Goal: Task Accomplishment & Management: Use online tool/utility

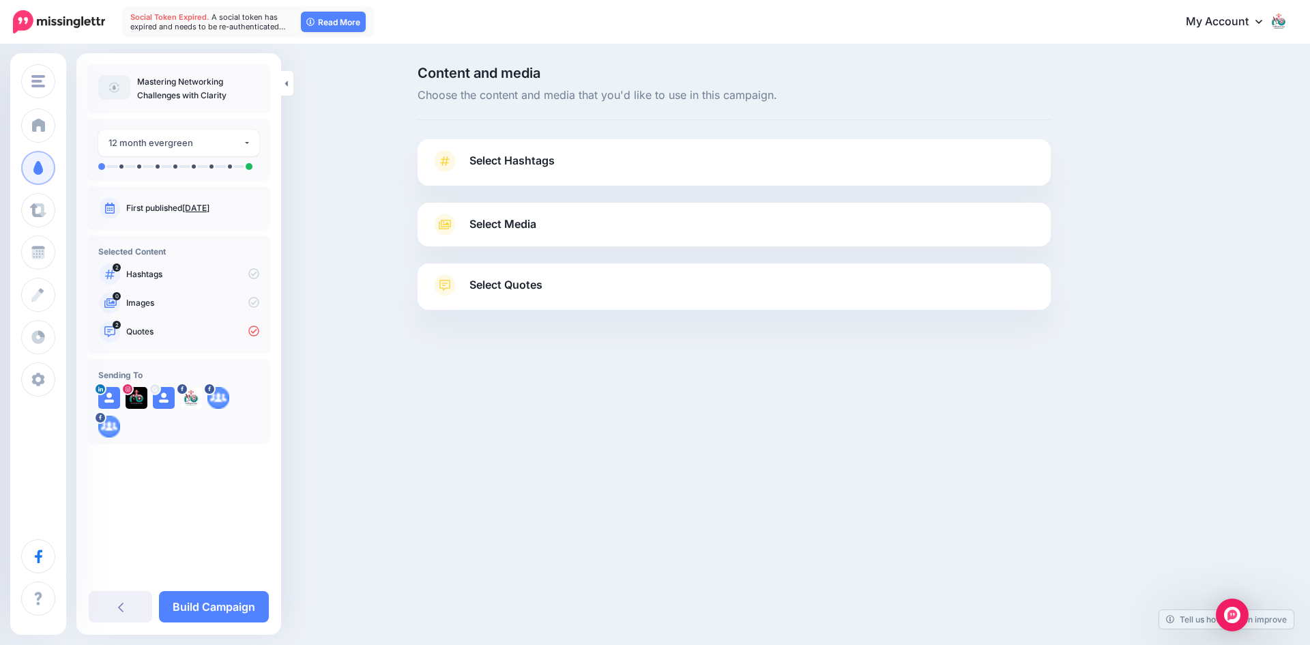
click at [507, 171] on link "Select Hashtags" at bounding box center [734, 167] width 606 height 35
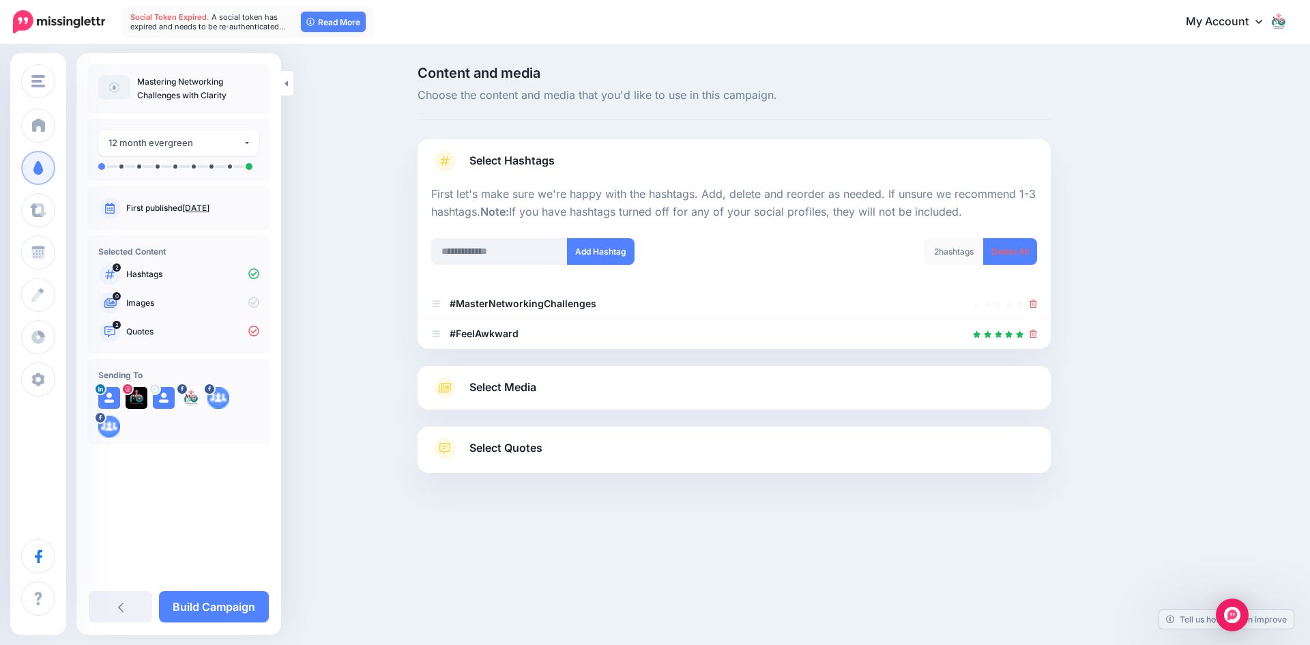
click at [513, 385] on span "Select Media" at bounding box center [502, 387] width 67 height 18
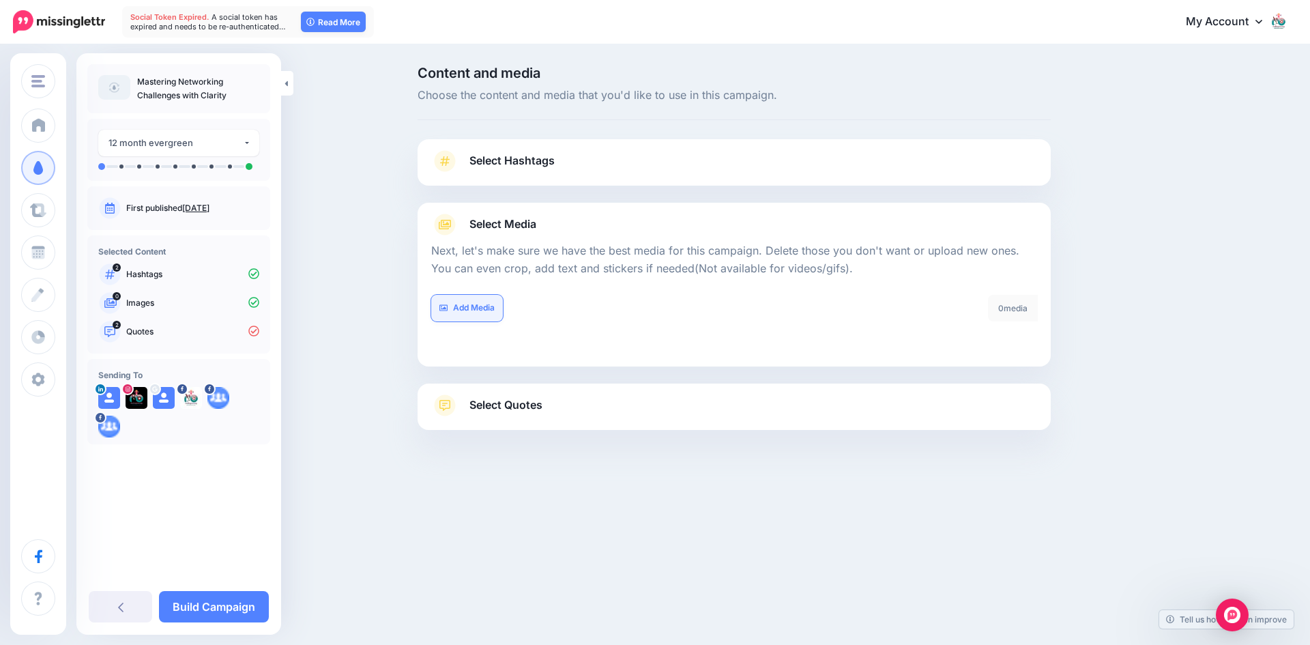
click at [474, 308] on link "Add Media" at bounding box center [467, 308] width 72 height 27
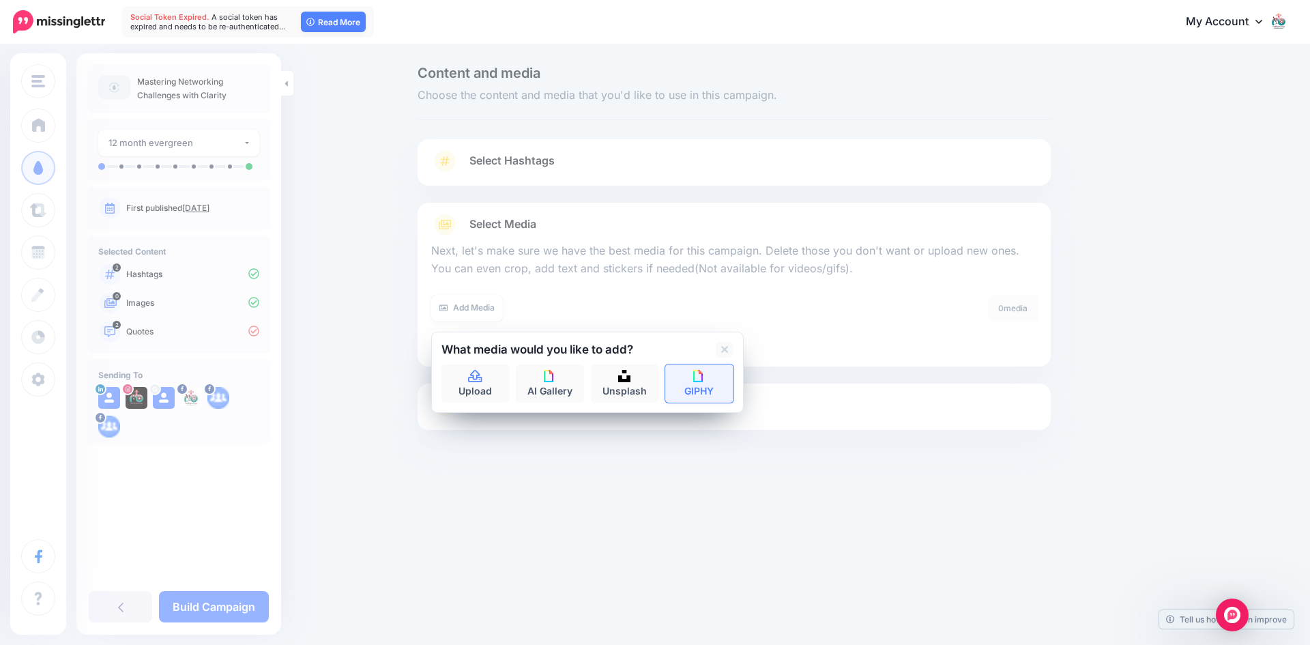
click at [706, 377] on link "GIPHY" at bounding box center [699, 383] width 68 height 38
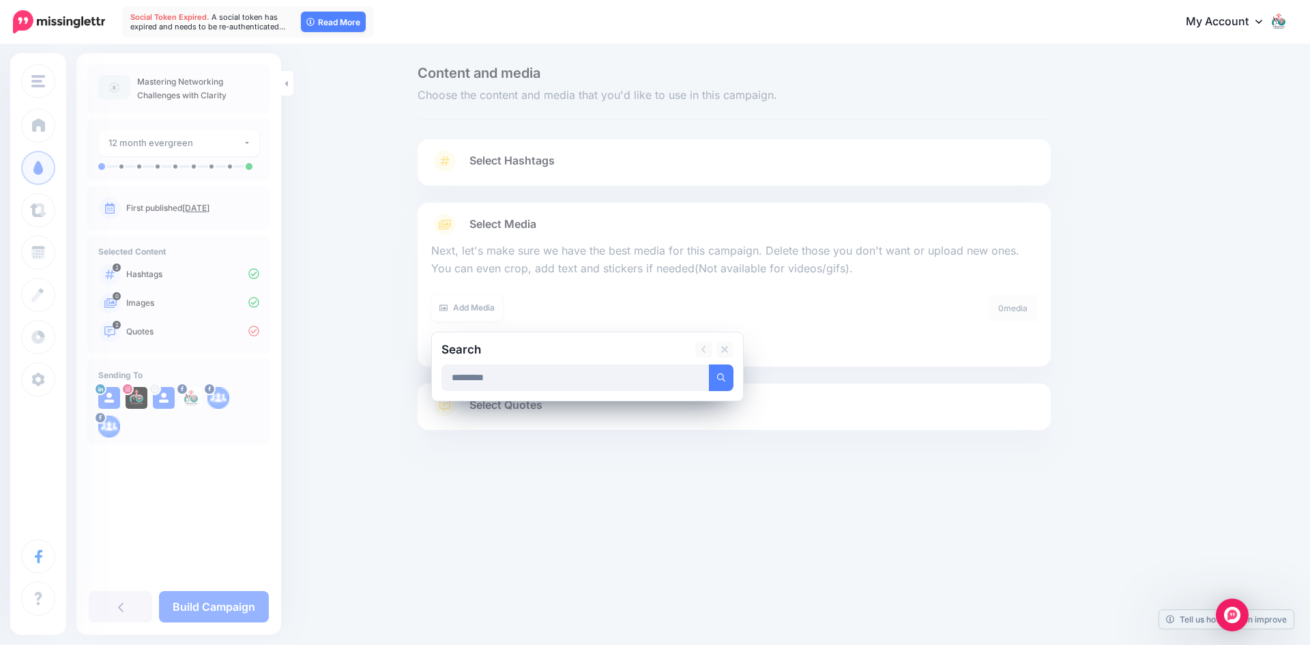
type input "*********"
click at [709, 364] on button "submit" at bounding box center [721, 377] width 25 height 27
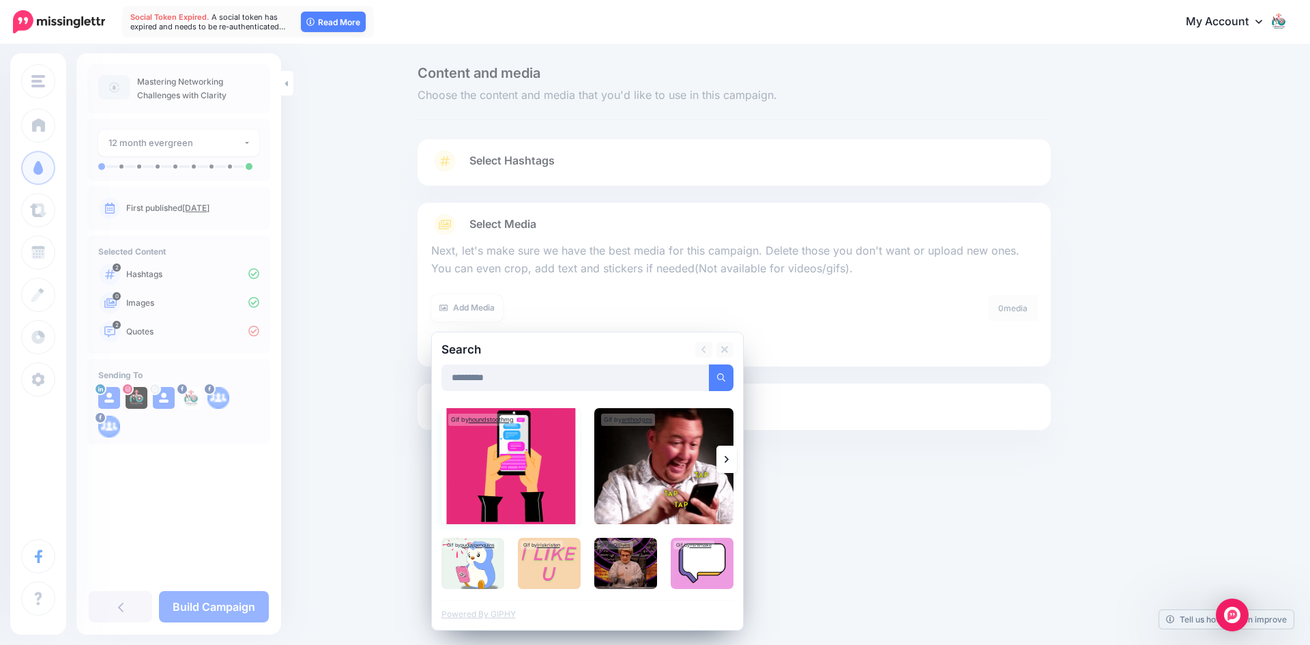
click at [541, 471] on img at bounding box center [510, 466] width 139 height 116
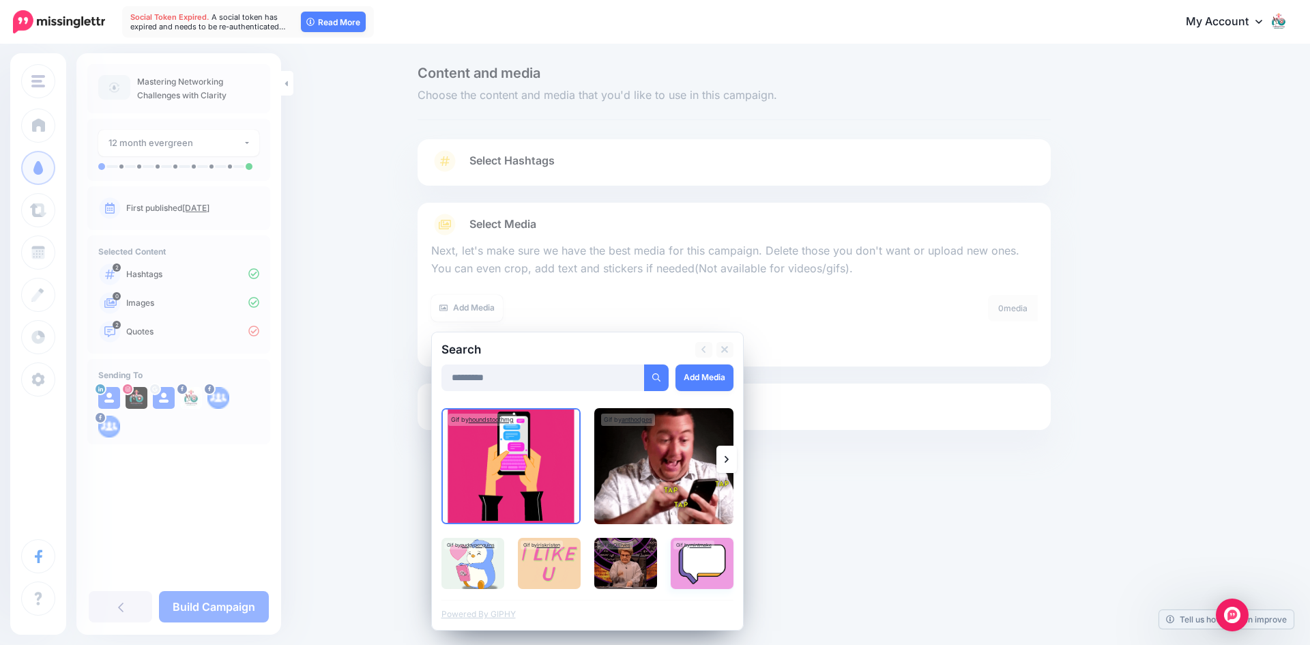
click at [692, 560] on img at bounding box center [701, 562] width 63 height 51
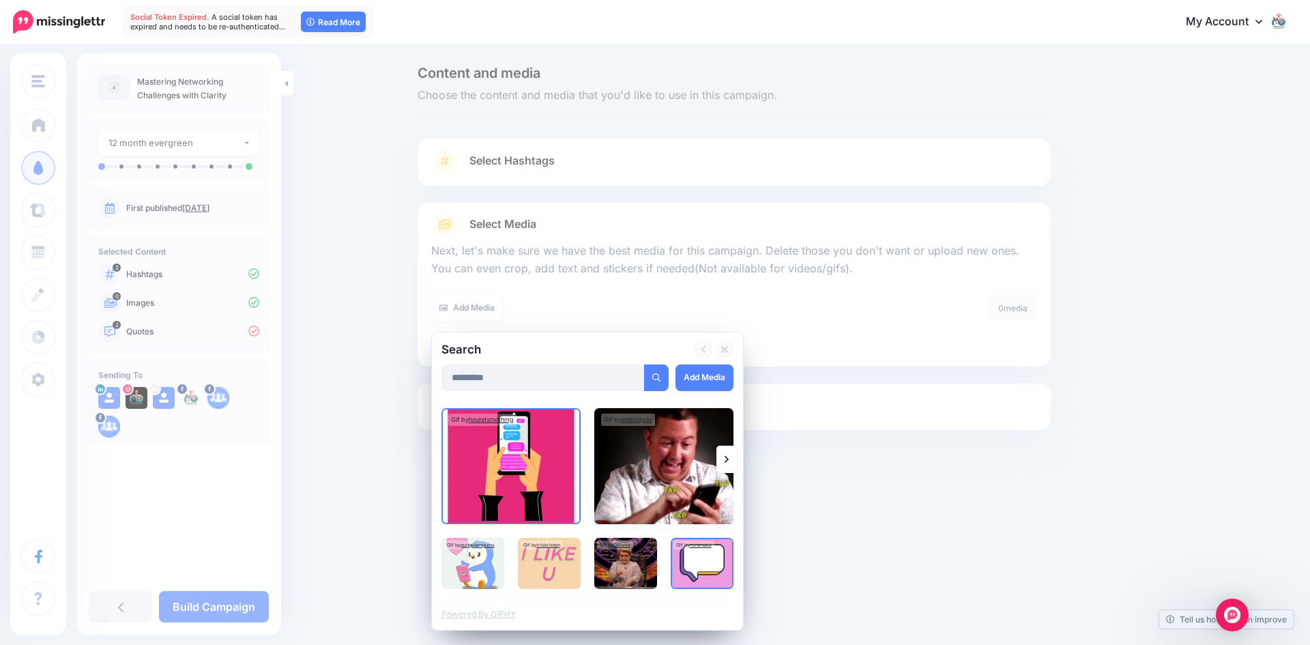
click at [655, 469] on img at bounding box center [663, 466] width 139 height 116
click at [627, 550] on img at bounding box center [625, 562] width 63 height 51
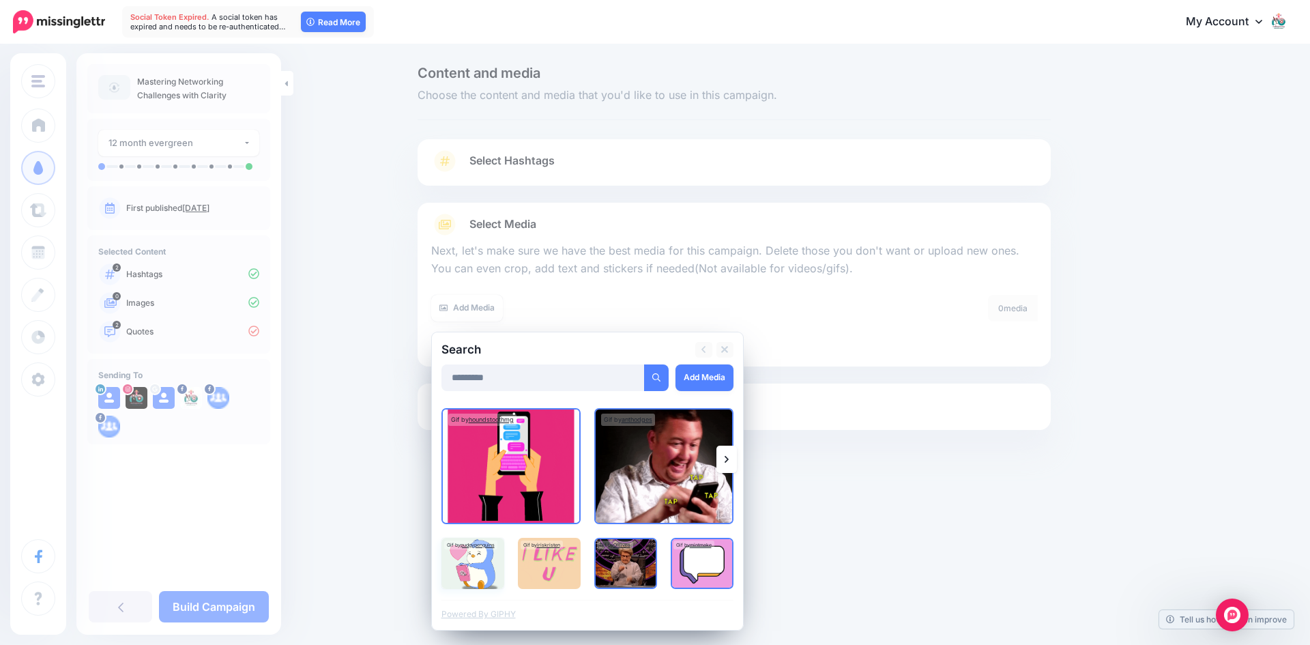
click at [454, 561] on img at bounding box center [472, 562] width 63 height 51
click at [723, 378] on link "Add Media" at bounding box center [704, 377] width 58 height 27
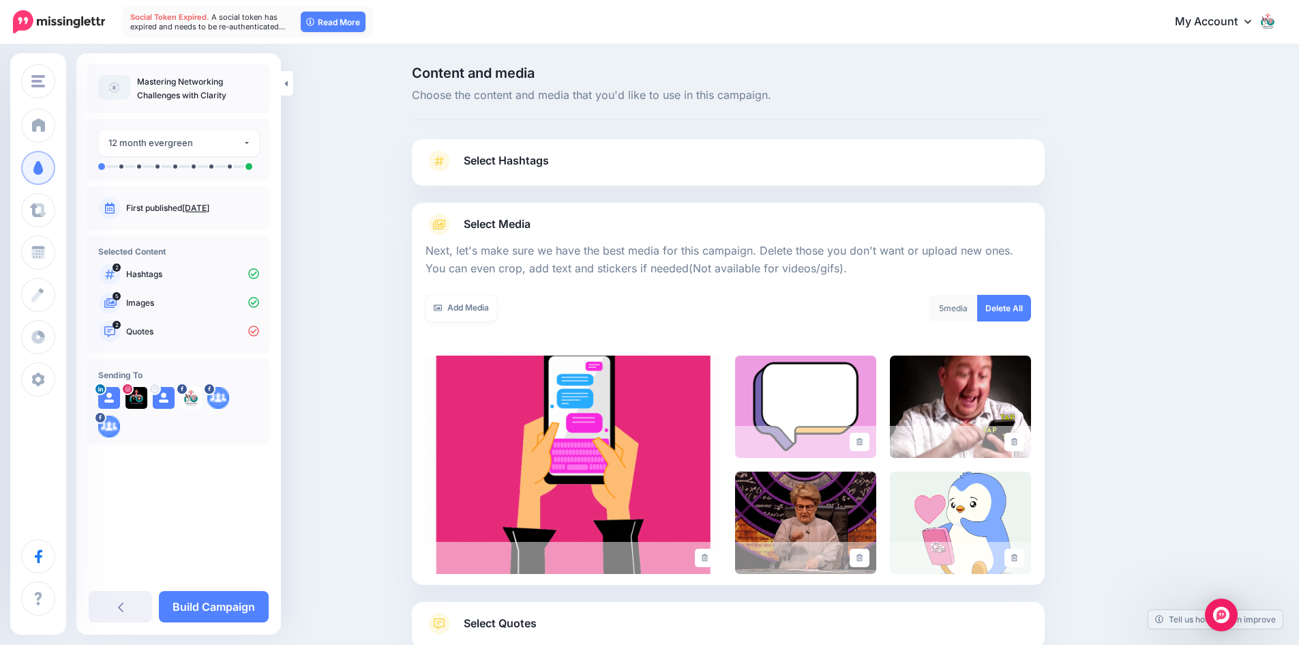
scroll to position [92, 0]
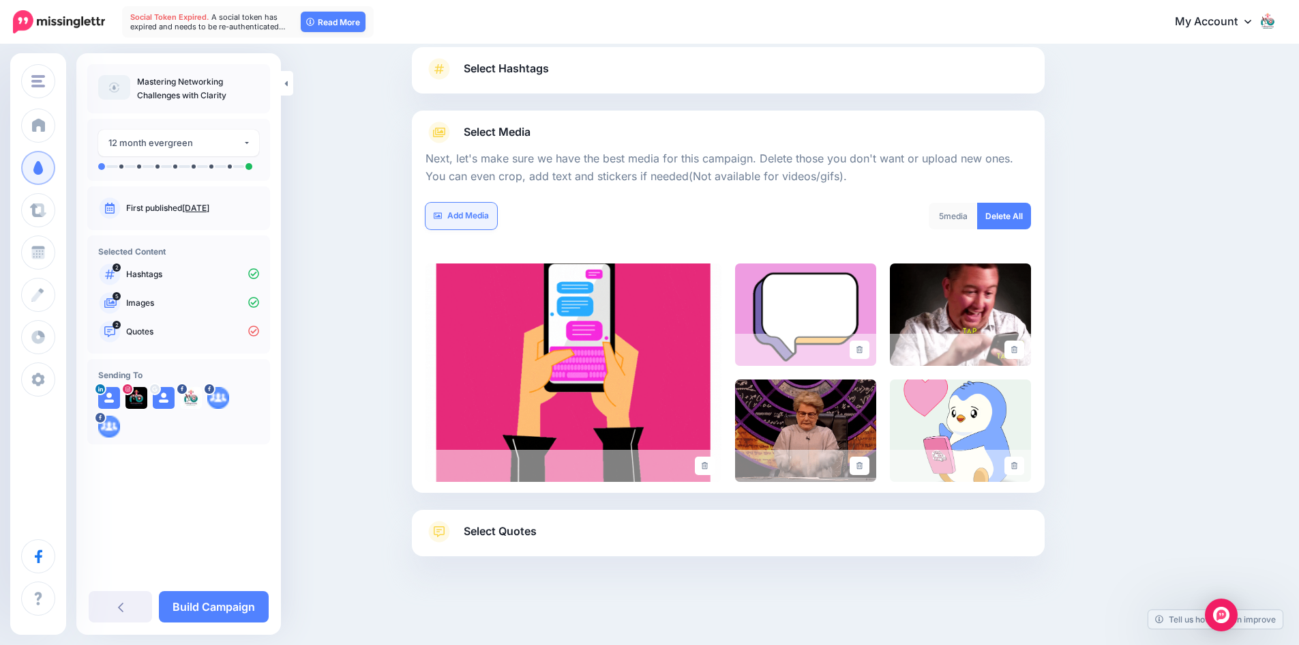
click at [487, 215] on link "Add Media" at bounding box center [462, 216] width 72 height 27
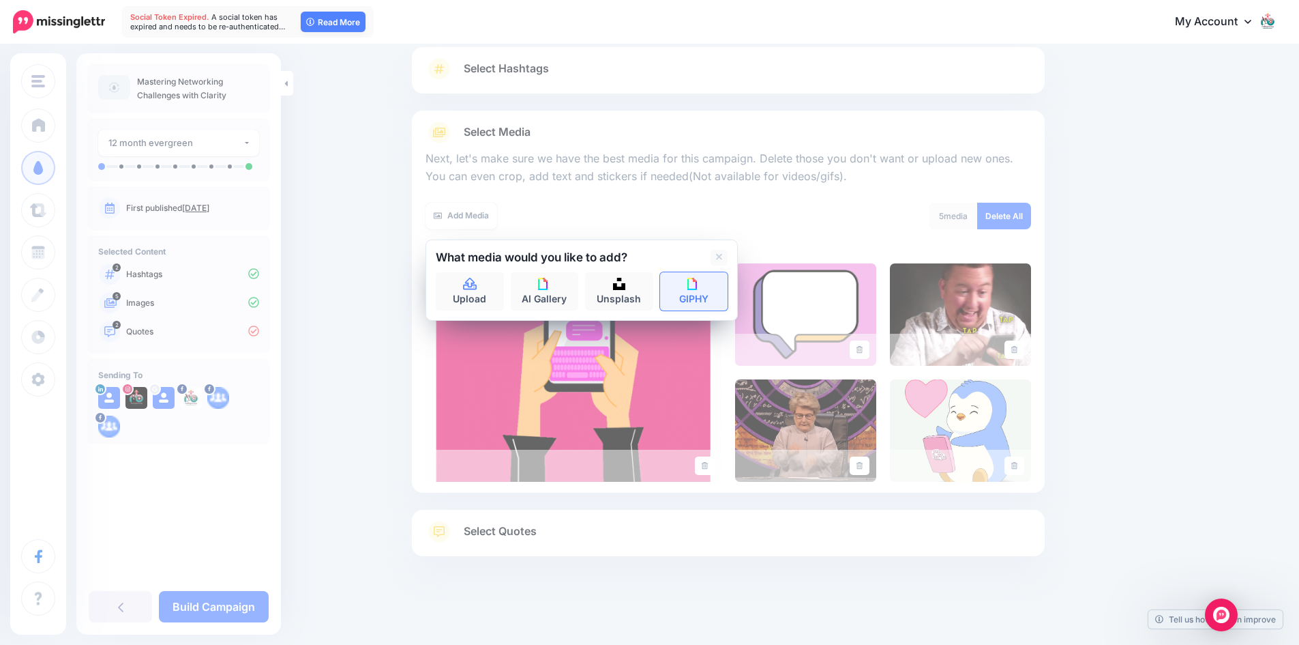
click at [689, 283] on link "GIPHY" at bounding box center [694, 291] width 68 height 38
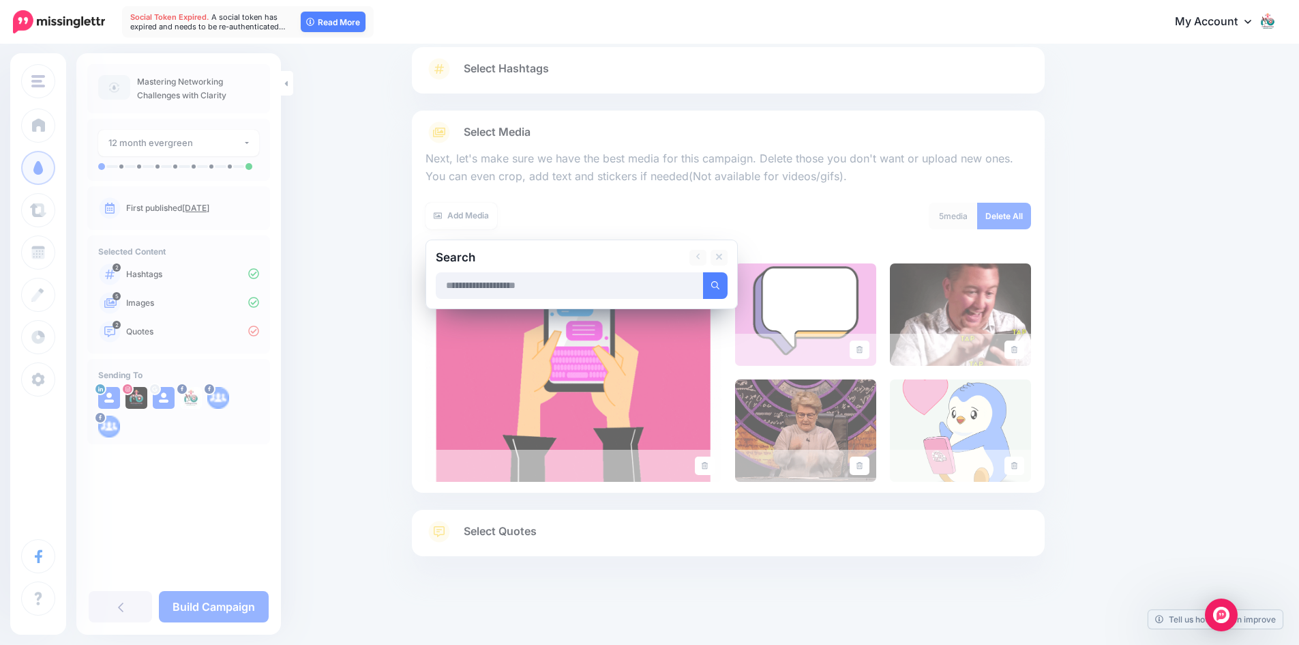
click at [655, 291] on input "text" at bounding box center [570, 285] width 268 height 27
type input "*********"
click at [703, 272] on button "submit" at bounding box center [715, 285] width 25 height 27
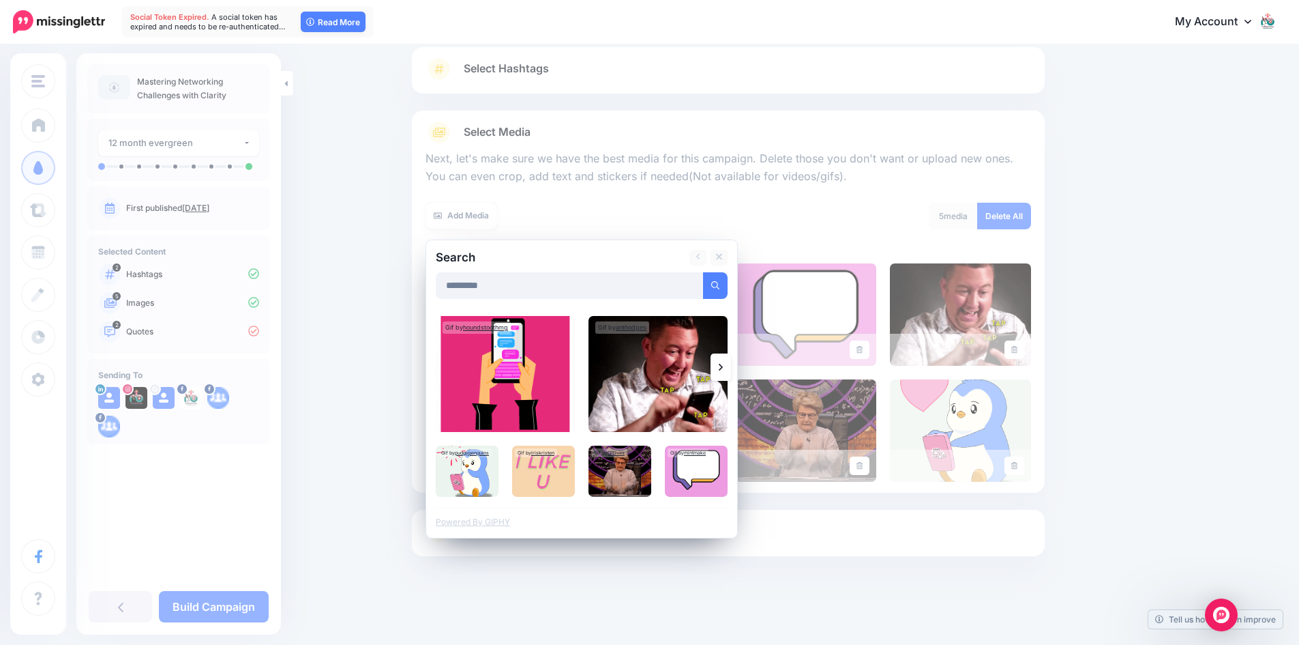
click at [723, 368] on icon at bounding box center [721, 366] width 4 height 11
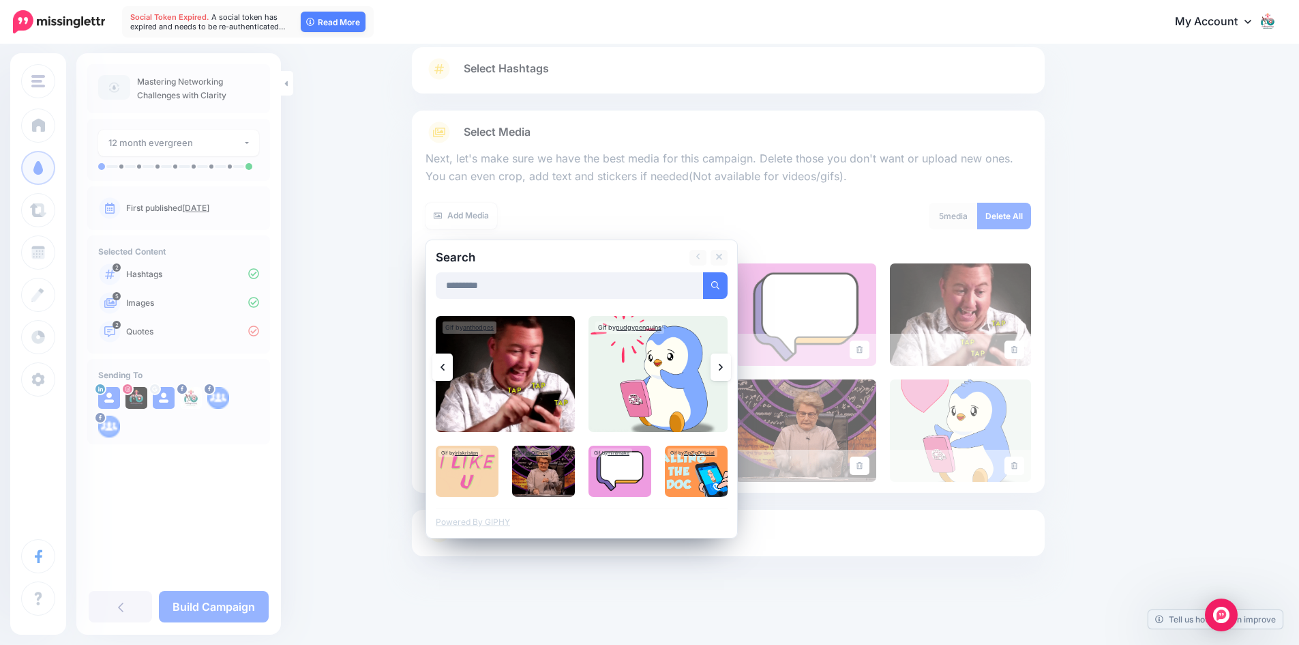
click at [723, 368] on icon at bounding box center [721, 366] width 4 height 11
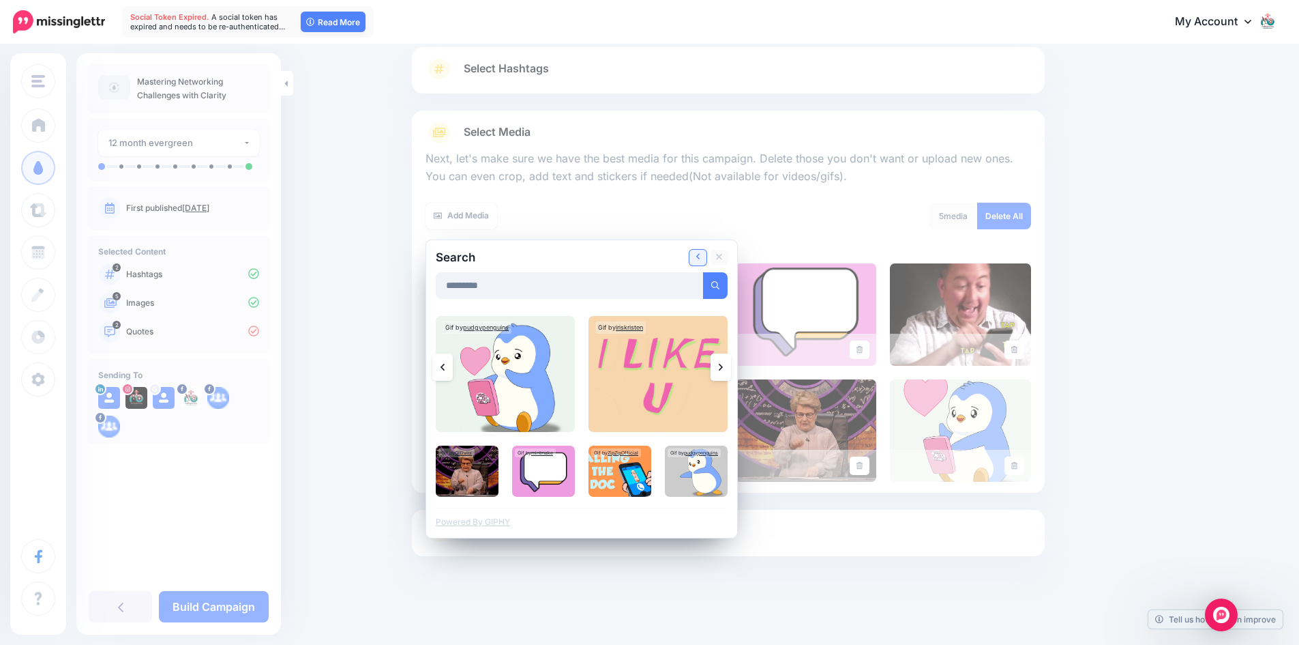
click at [700, 259] on icon at bounding box center [698, 257] width 4 height 11
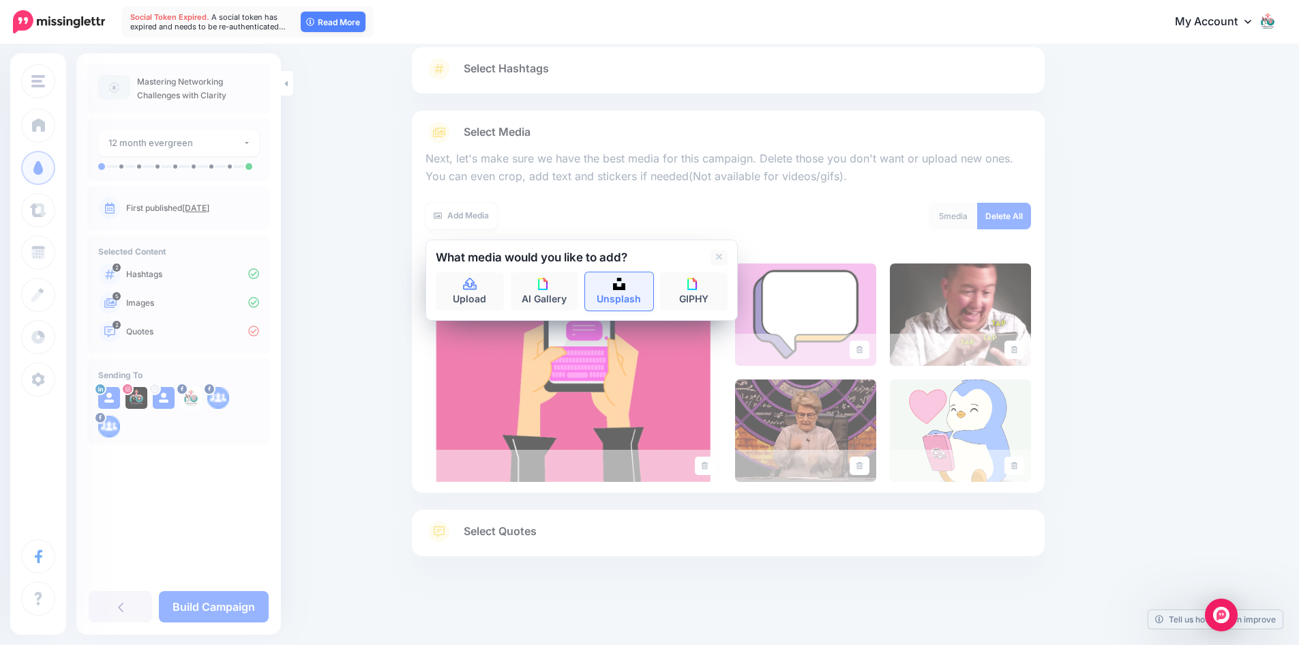
click at [620, 282] on img at bounding box center [619, 284] width 12 height 12
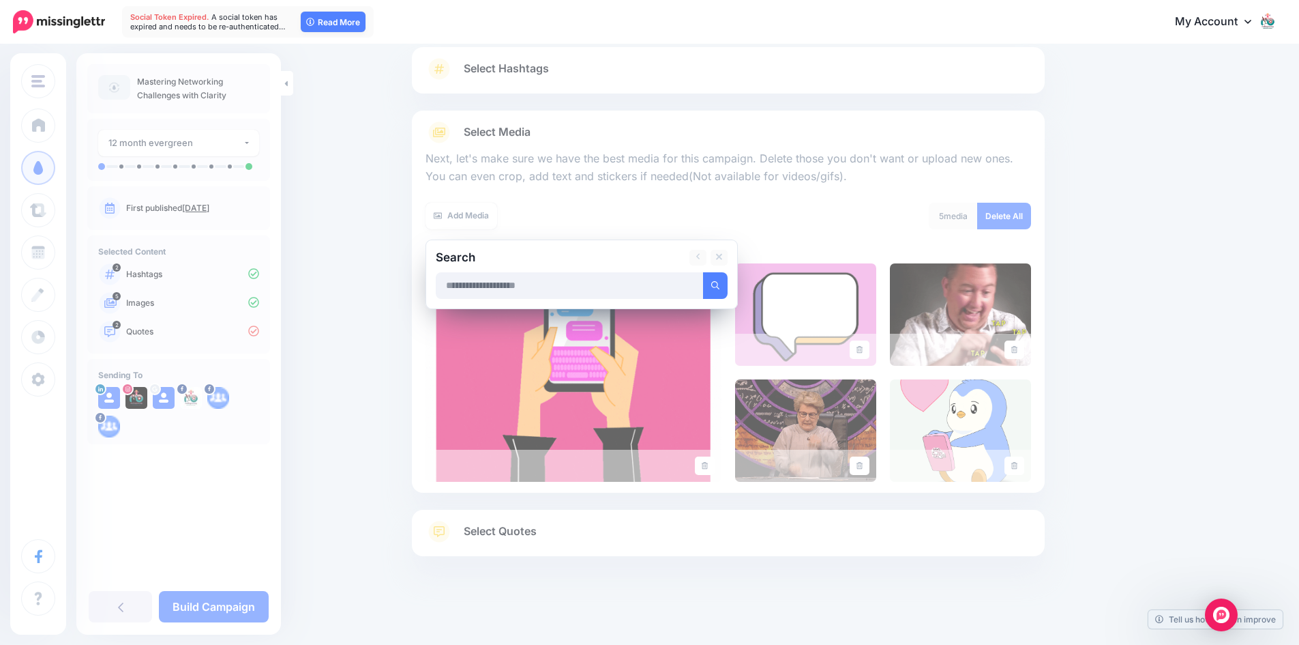
click at [620, 282] on input "text" at bounding box center [570, 285] width 268 height 27
type input "*********"
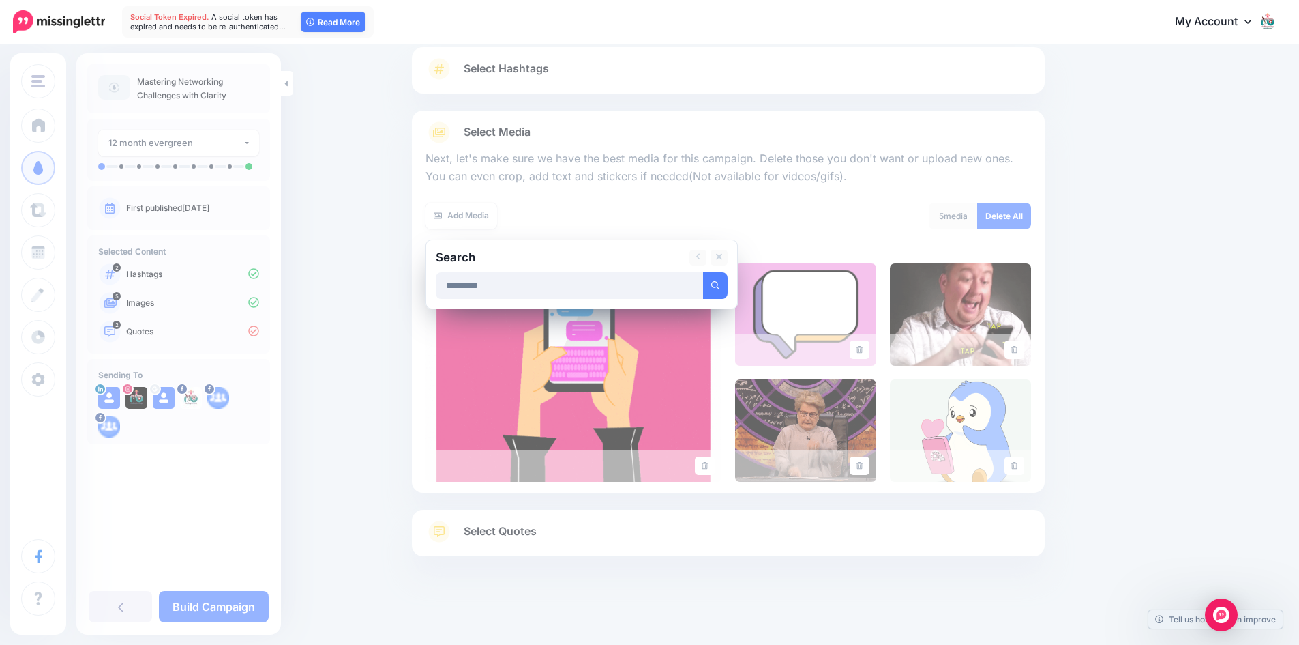
click at [703, 272] on button "submit" at bounding box center [715, 285] width 25 height 27
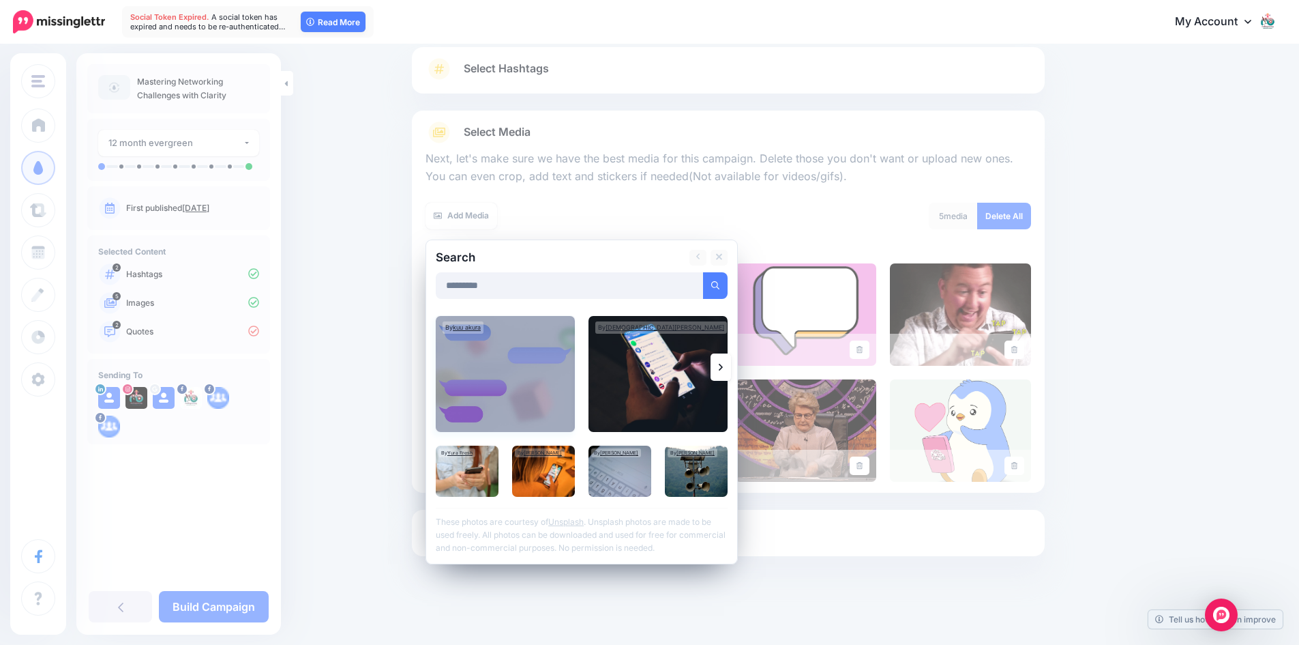
click at [511, 376] on img at bounding box center [505, 374] width 139 height 116
click at [614, 375] on img at bounding box center [658, 374] width 139 height 116
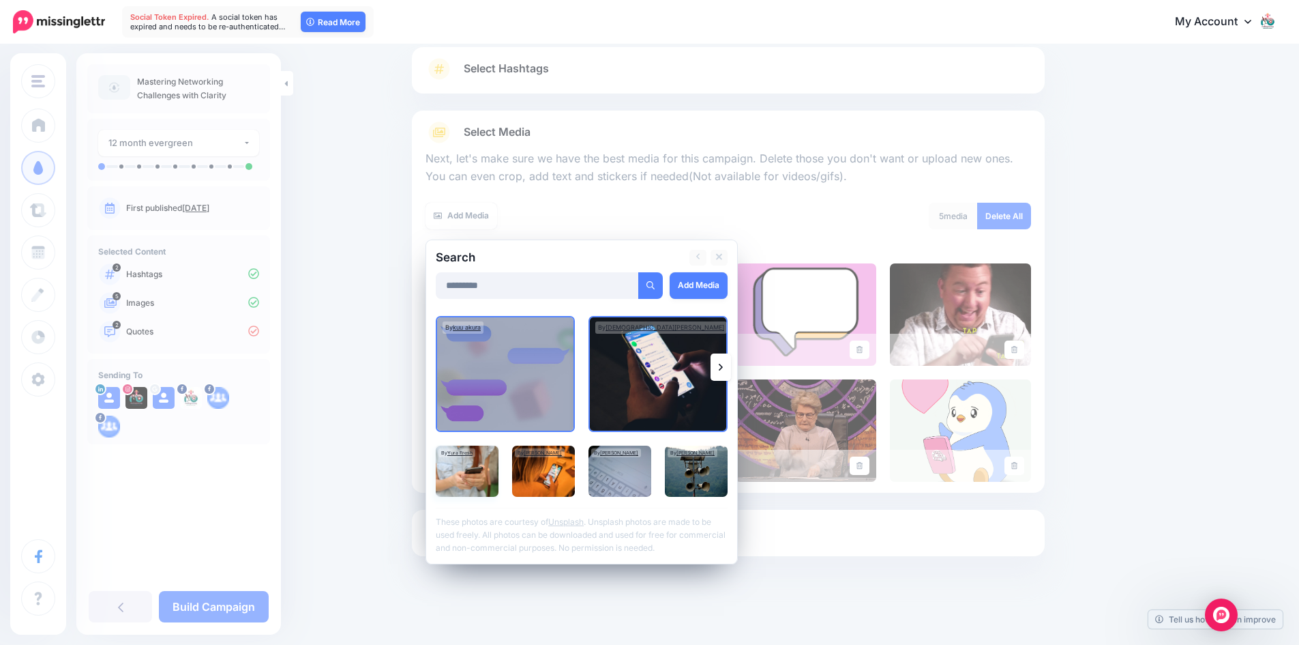
click at [460, 475] on img at bounding box center [467, 470] width 63 height 51
click at [542, 471] on img at bounding box center [543, 470] width 63 height 51
click at [704, 280] on link "Add Media" at bounding box center [699, 285] width 58 height 27
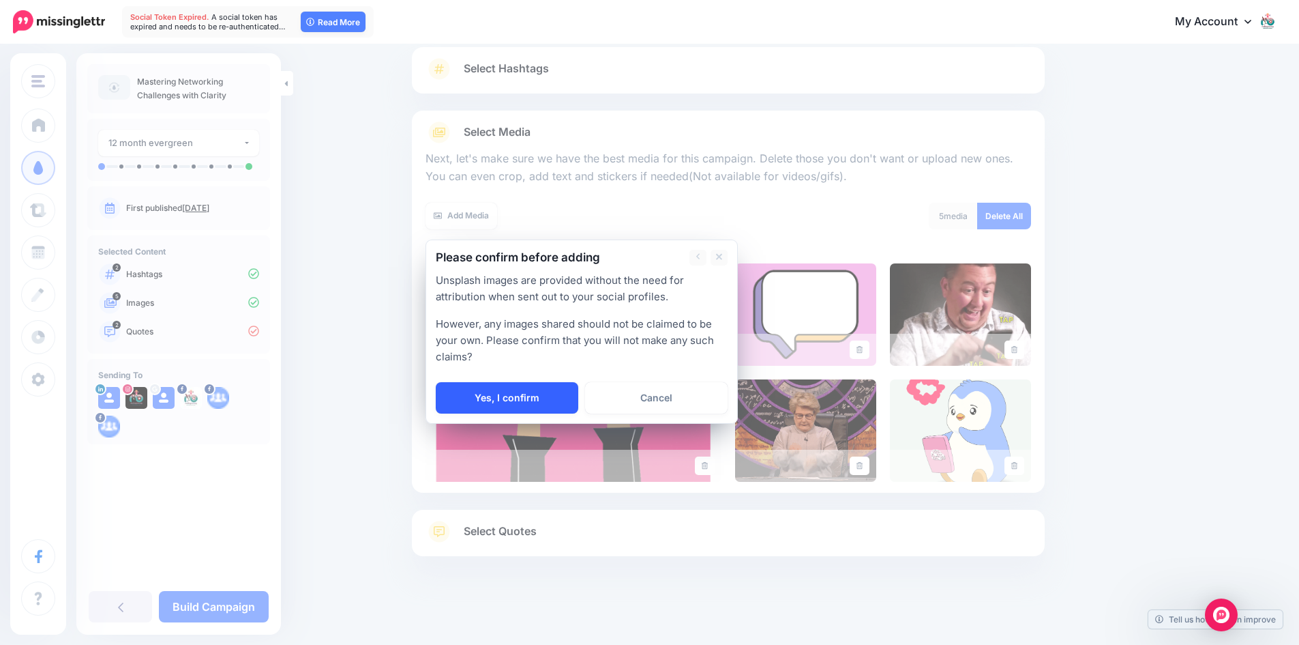
click at [533, 392] on link "Yes, I confirm" at bounding box center [507, 397] width 143 height 31
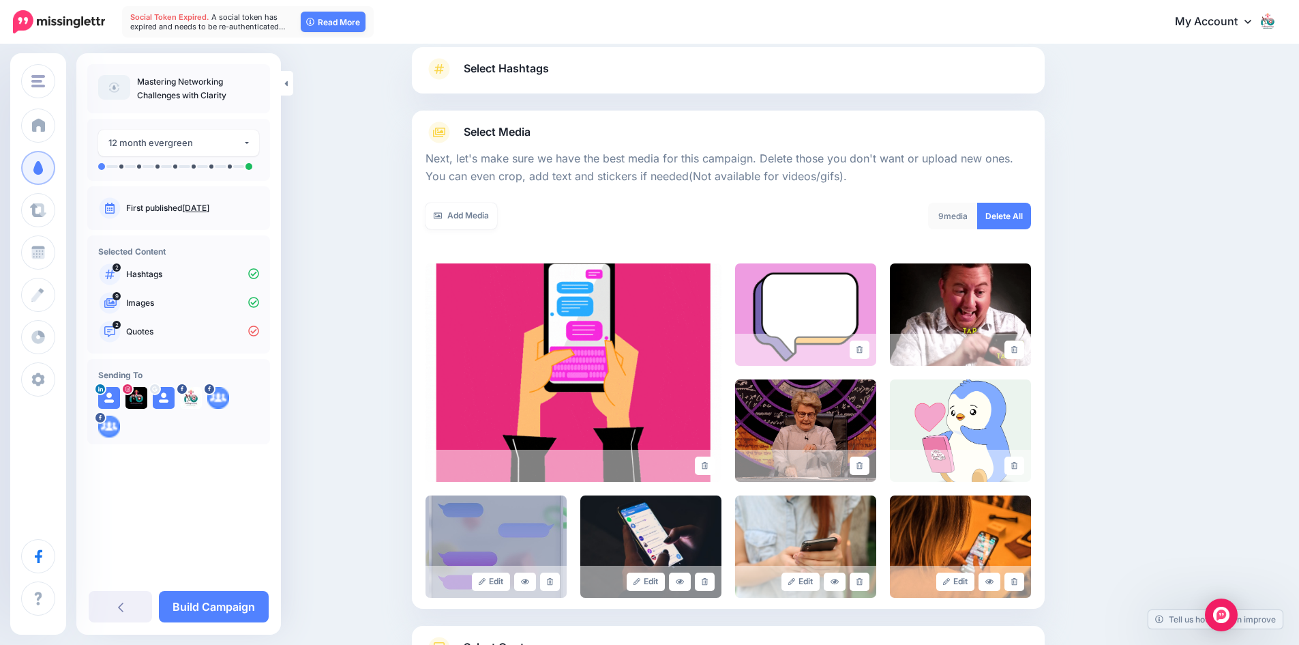
click at [508, 529] on img at bounding box center [496, 546] width 141 height 102
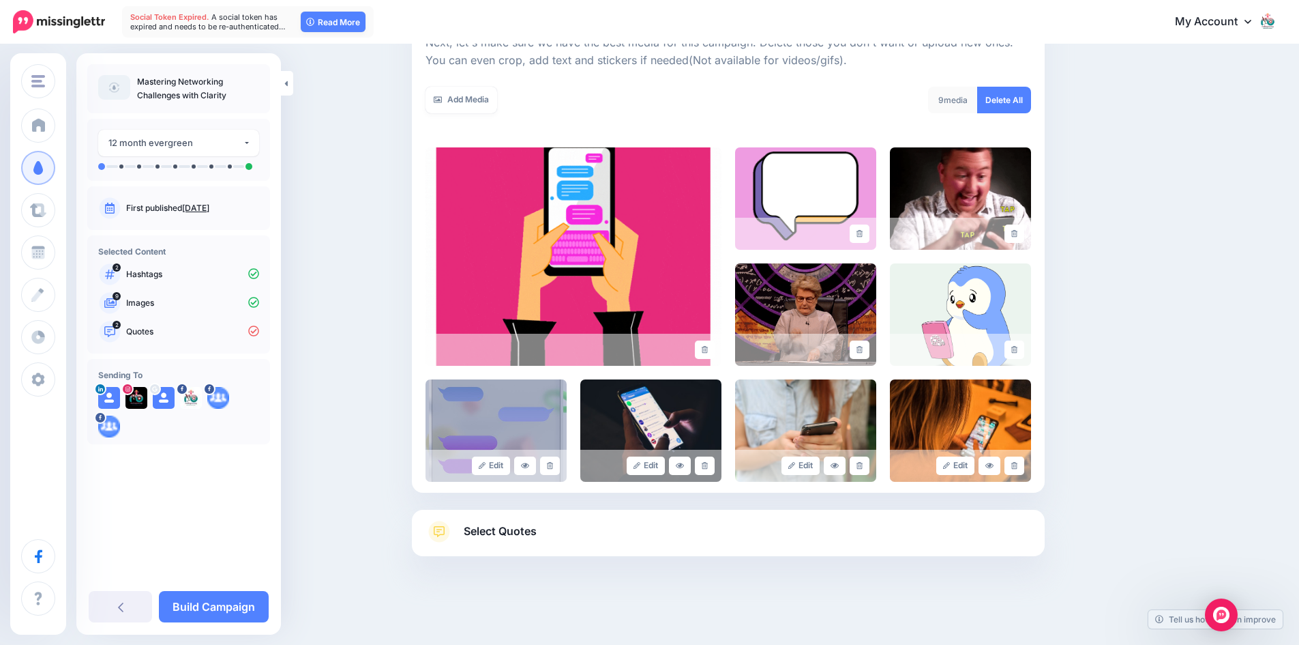
click at [522, 528] on span "Select Quotes" at bounding box center [500, 531] width 73 height 18
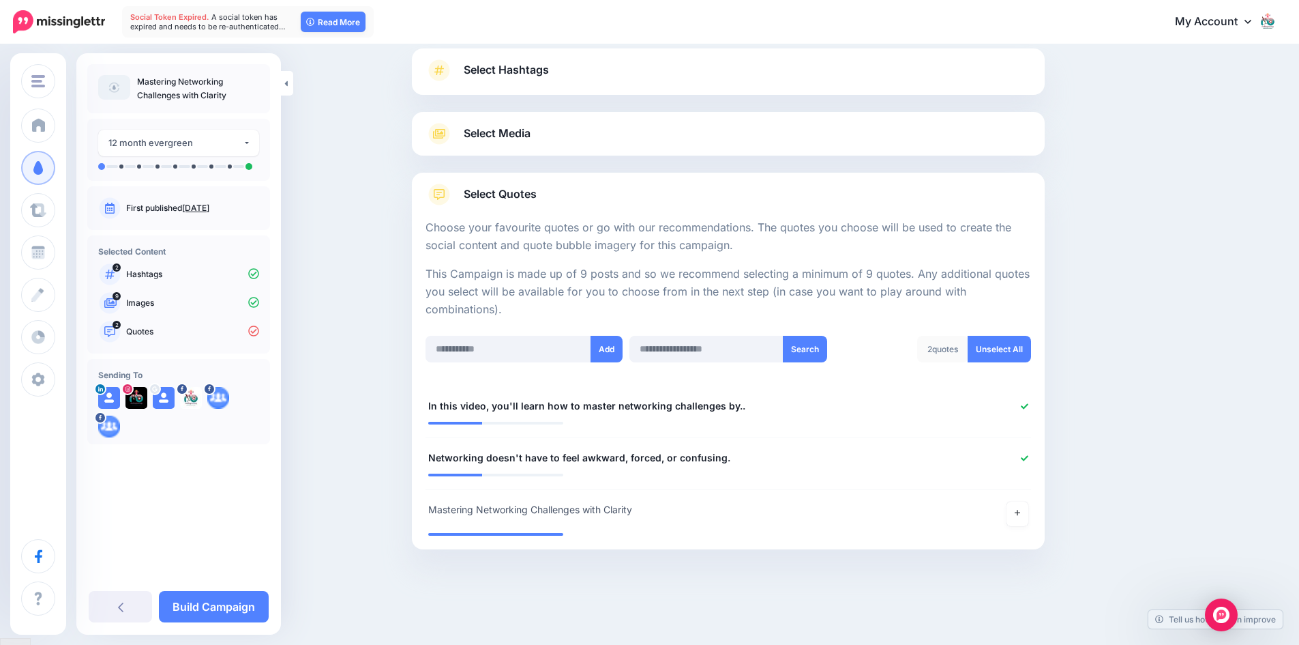
scroll to position [84, 0]
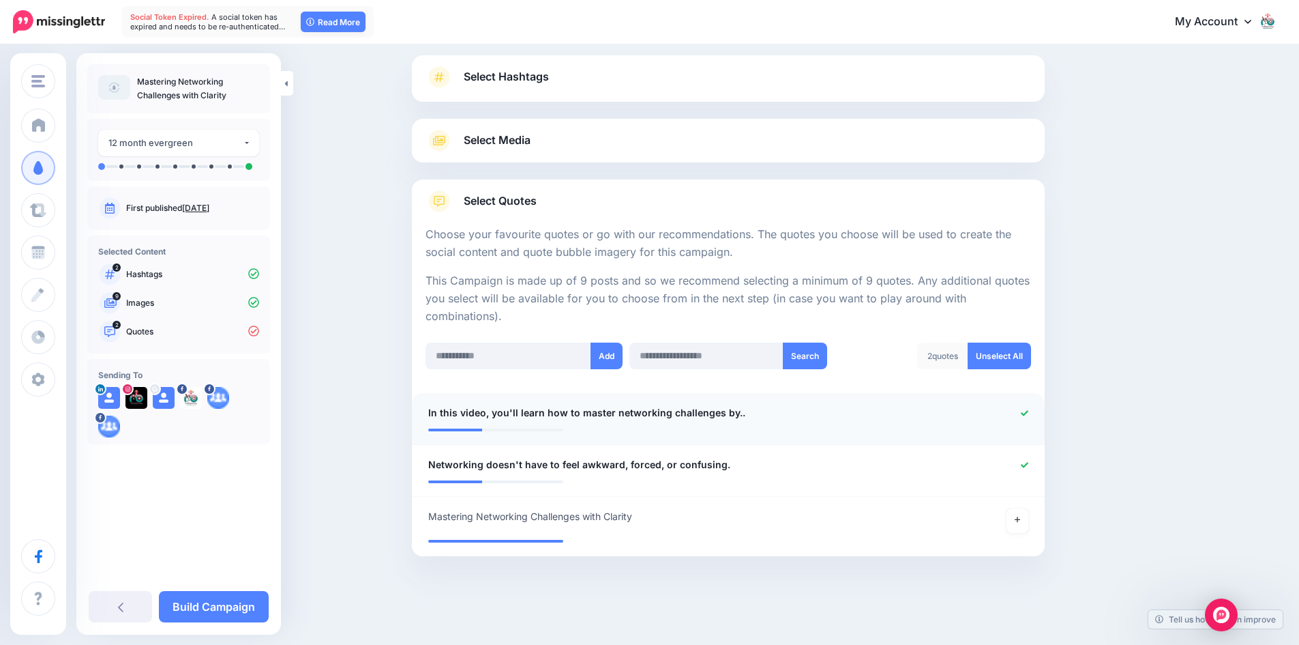
click at [433, 411] on span "In this video, you'll learn how to master networking challenges by.." at bounding box center [586, 412] width 317 height 16
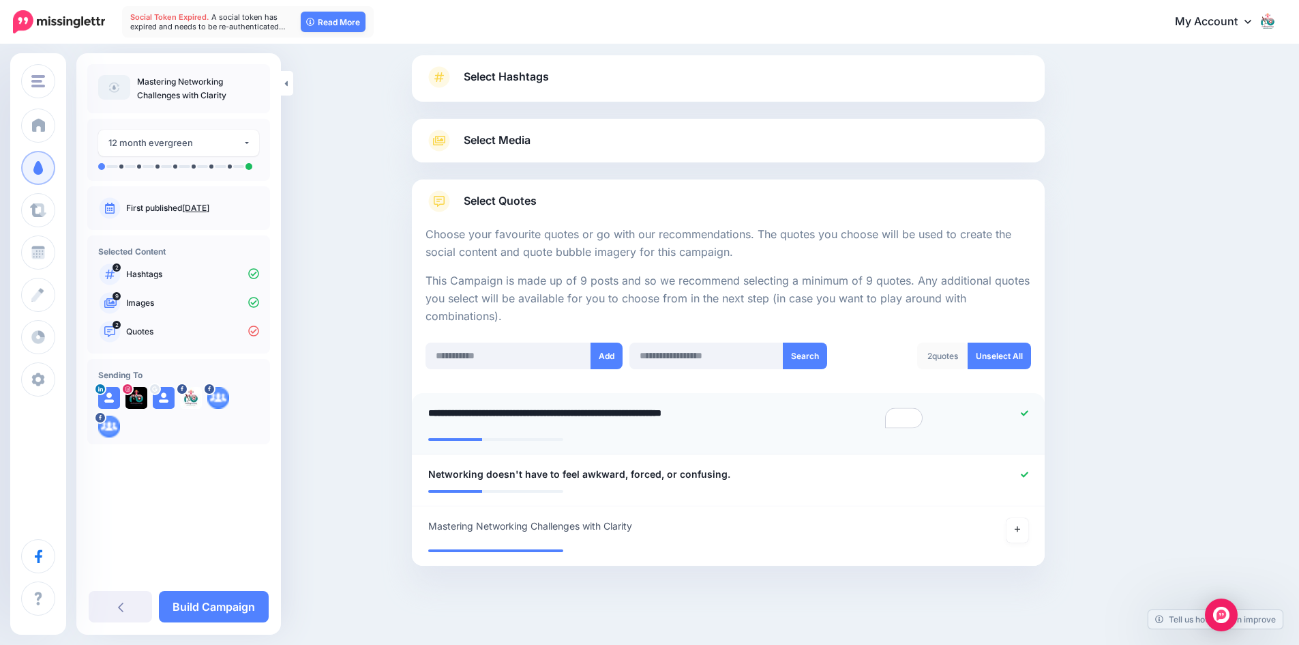
paste textarea "**********"
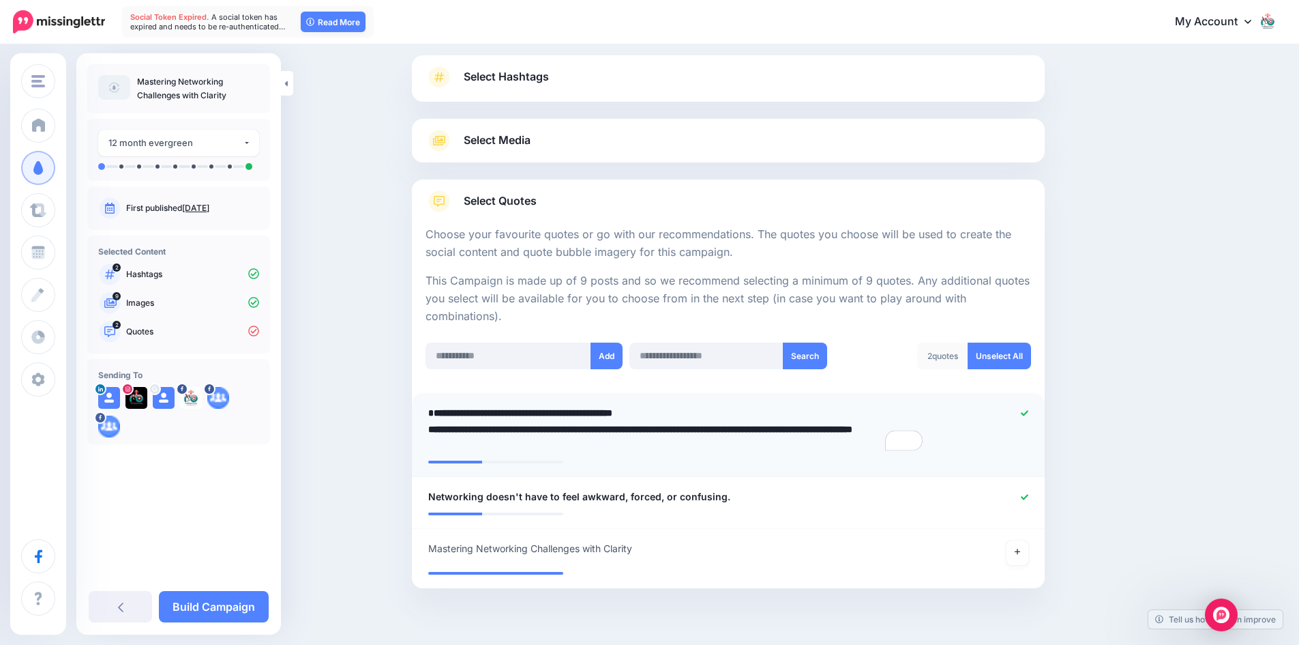
type textarea "**********"
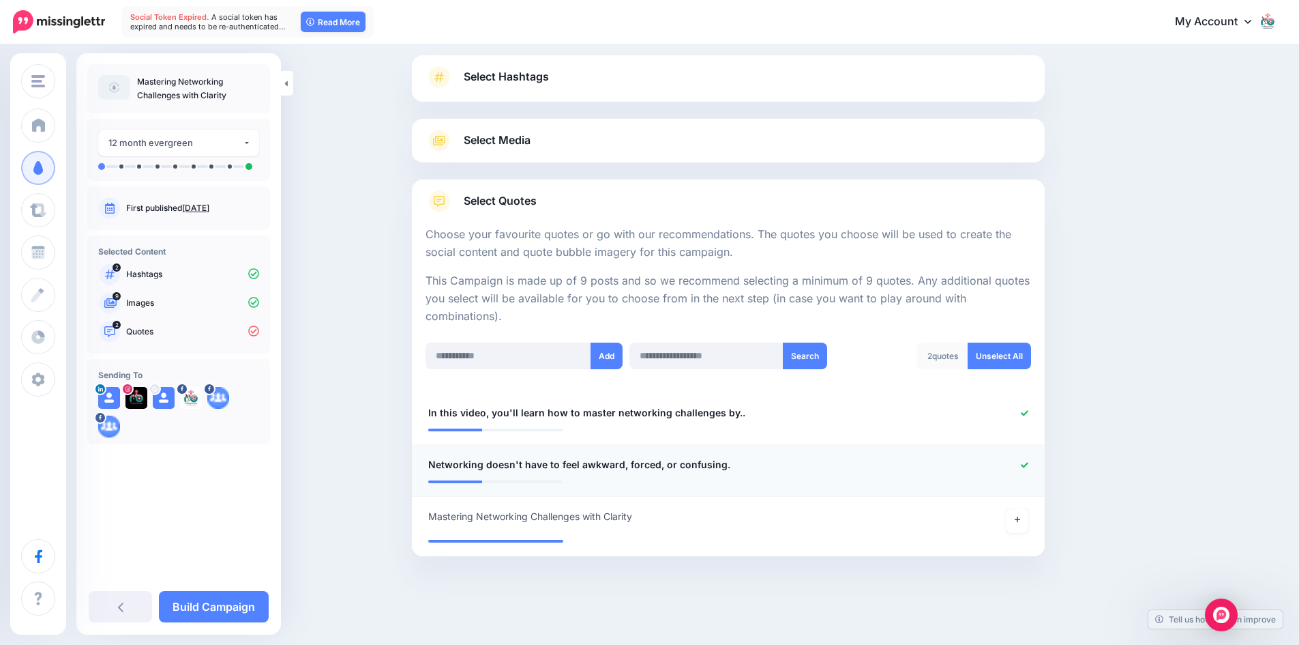
click at [434, 495] on li "**********" at bounding box center [728, 471] width 633 height 52
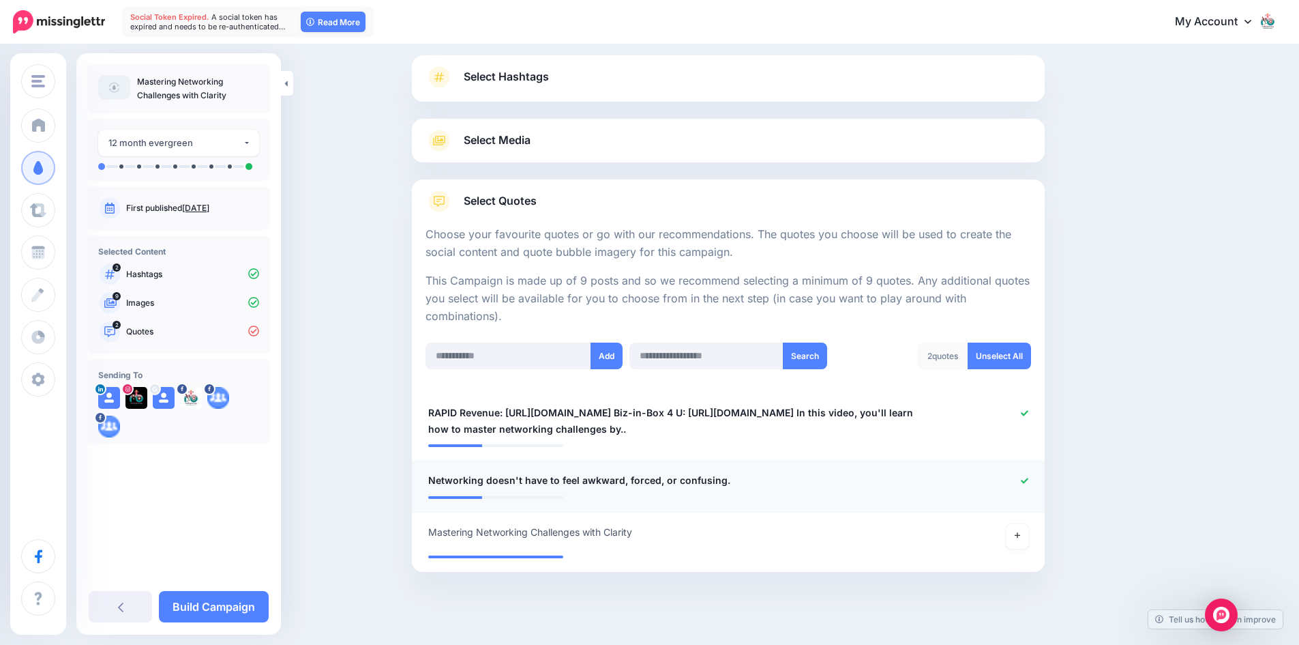
click at [436, 477] on span "Networking doesn't have to feel awkward, forced, or confusing." at bounding box center [579, 480] width 302 height 16
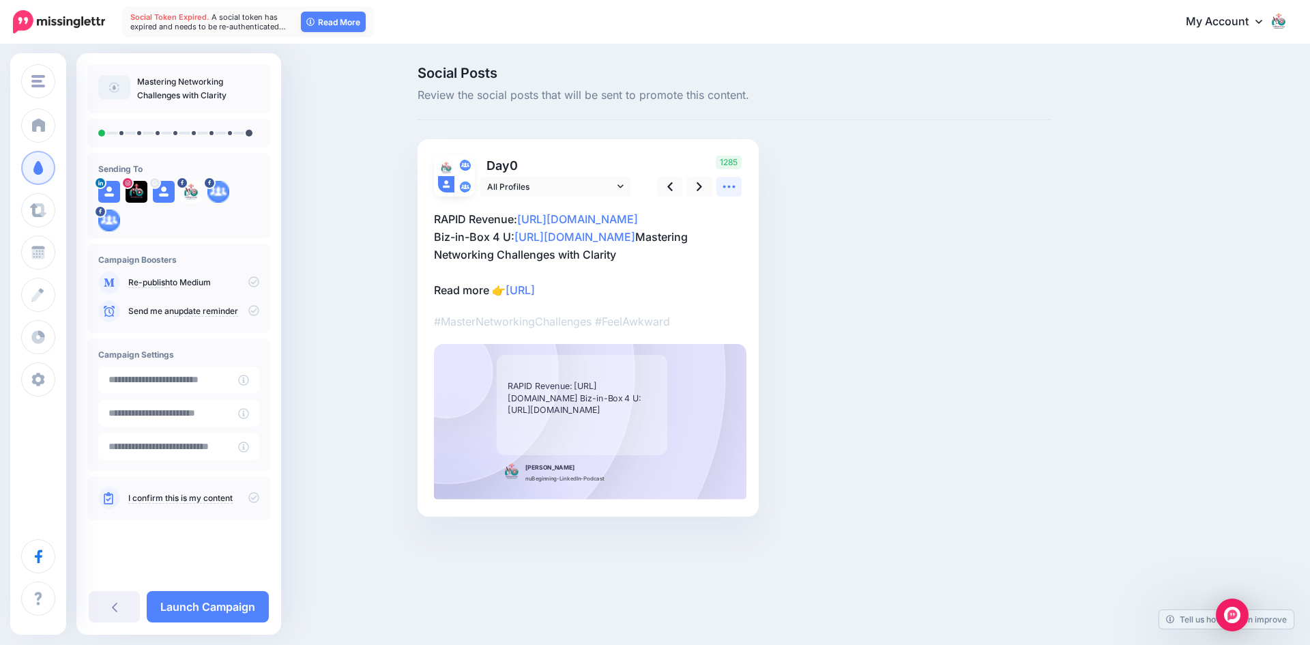
click at [724, 185] on icon at bounding box center [729, 186] width 14 height 14
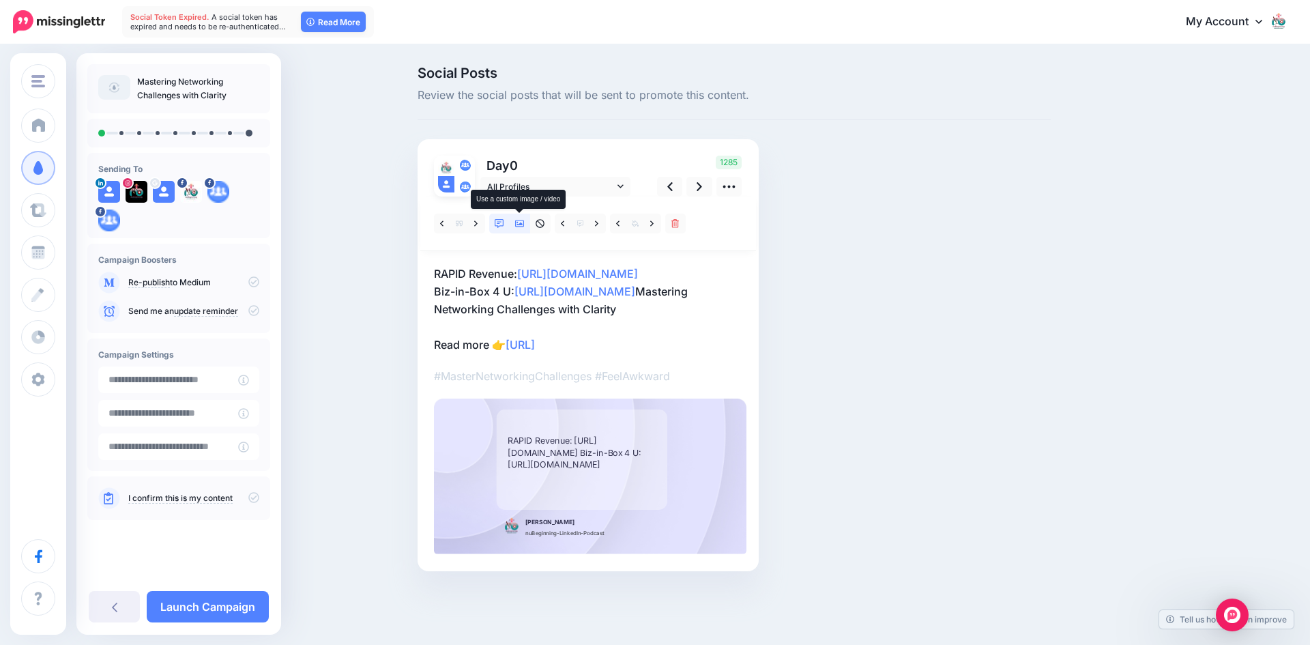
click at [520, 223] on icon at bounding box center [520, 223] width 10 height 7
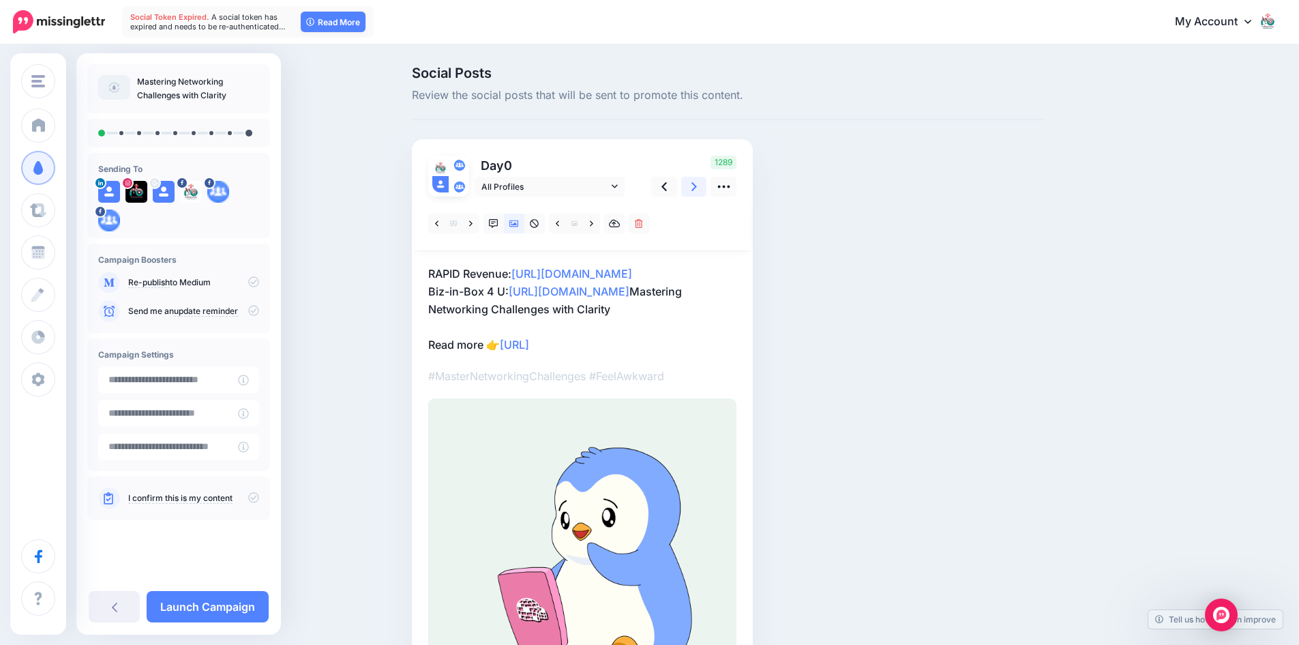
click at [697, 185] on icon at bounding box center [694, 186] width 5 height 9
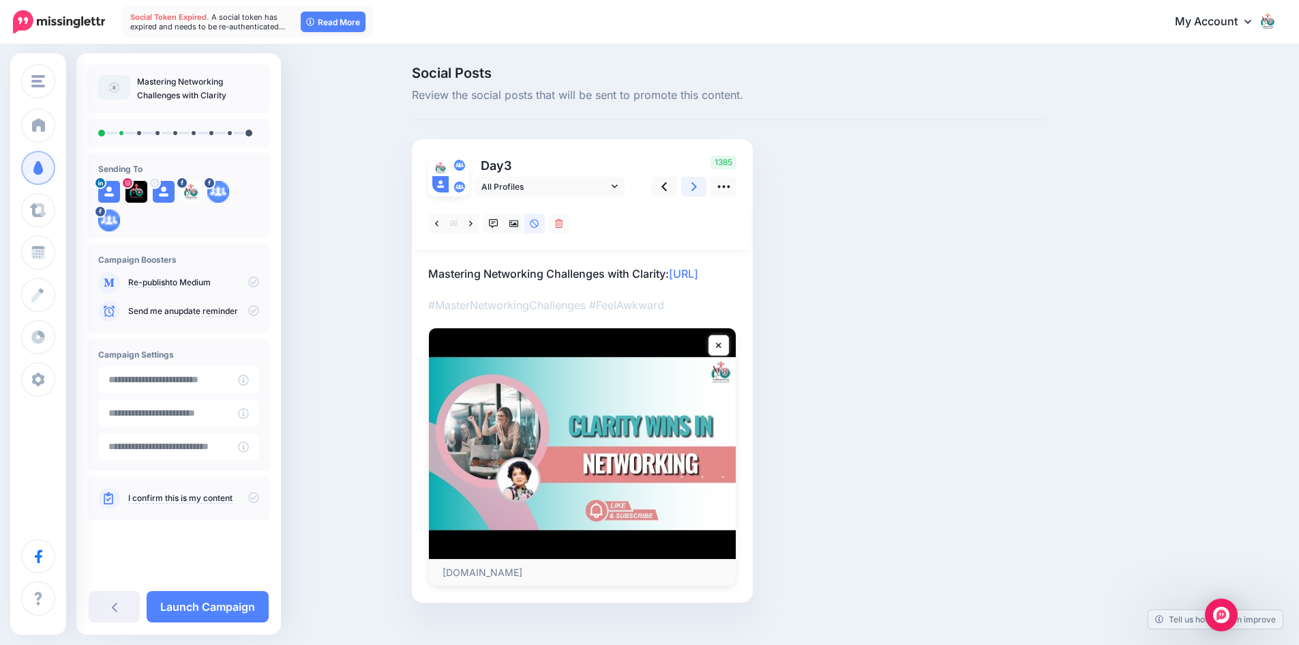
click at [697, 185] on icon at bounding box center [694, 186] width 5 height 9
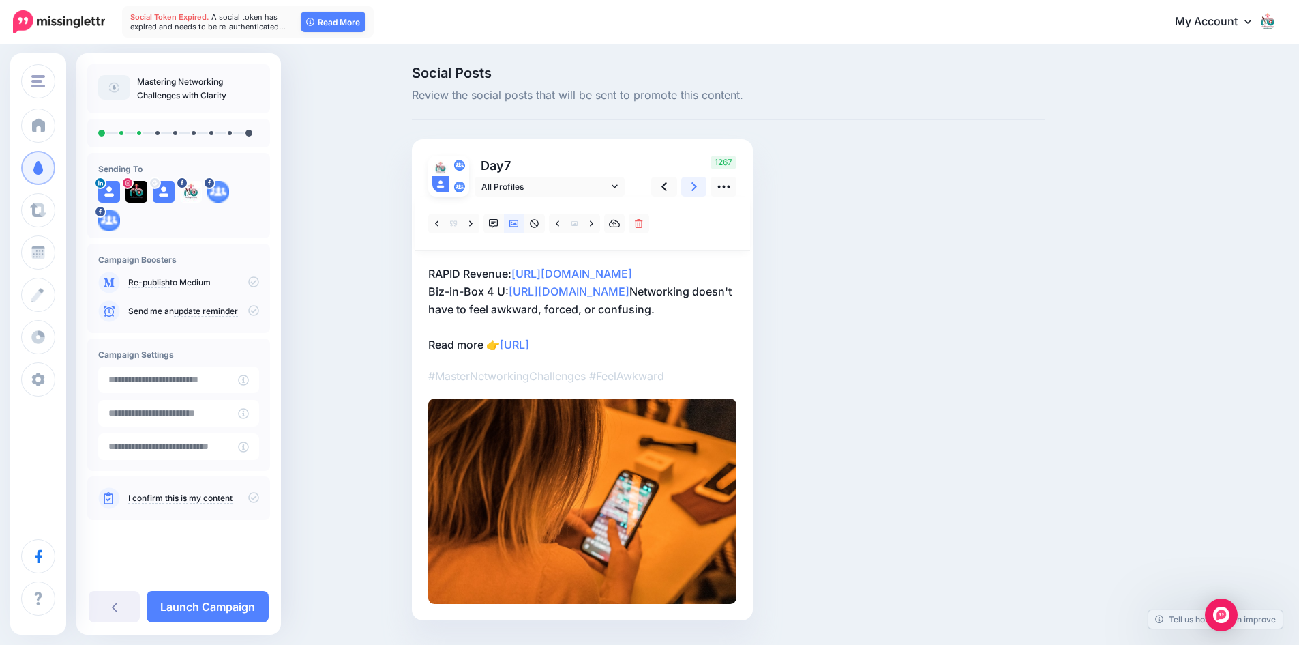
click at [697, 185] on icon at bounding box center [694, 186] width 5 height 9
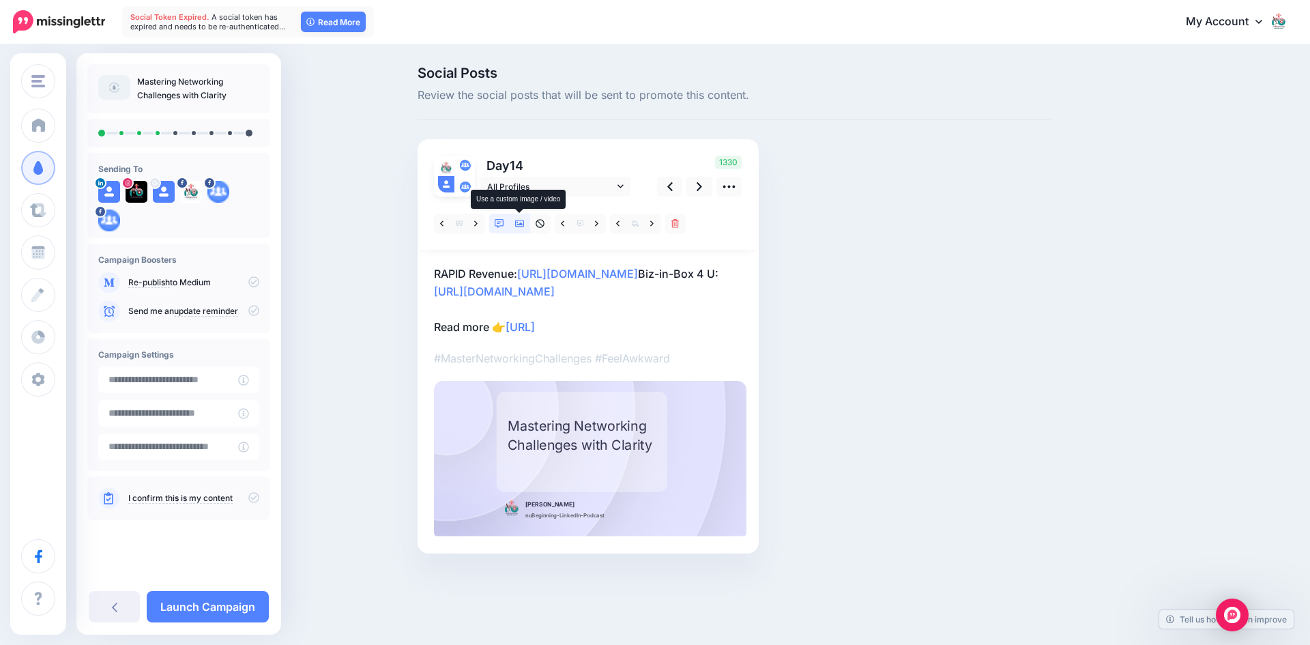
click at [519, 222] on icon at bounding box center [520, 224] width 10 height 10
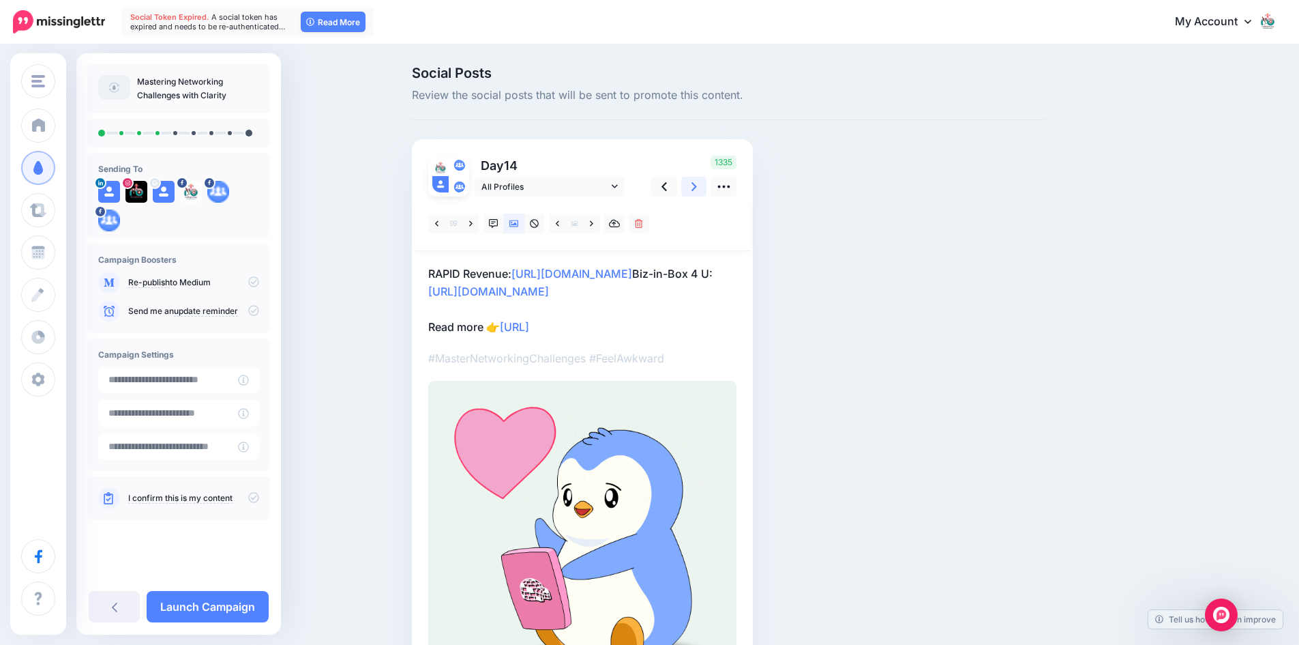
click at [697, 187] on icon at bounding box center [694, 186] width 5 height 14
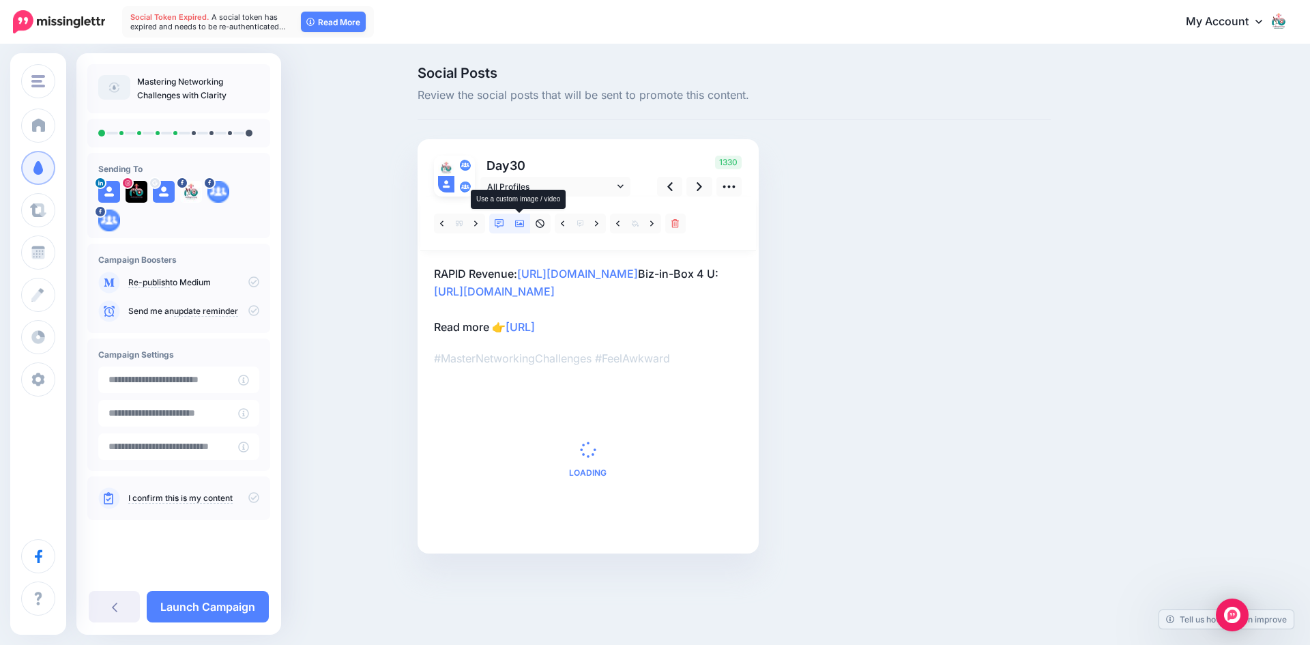
click at [518, 222] on icon at bounding box center [520, 224] width 10 height 10
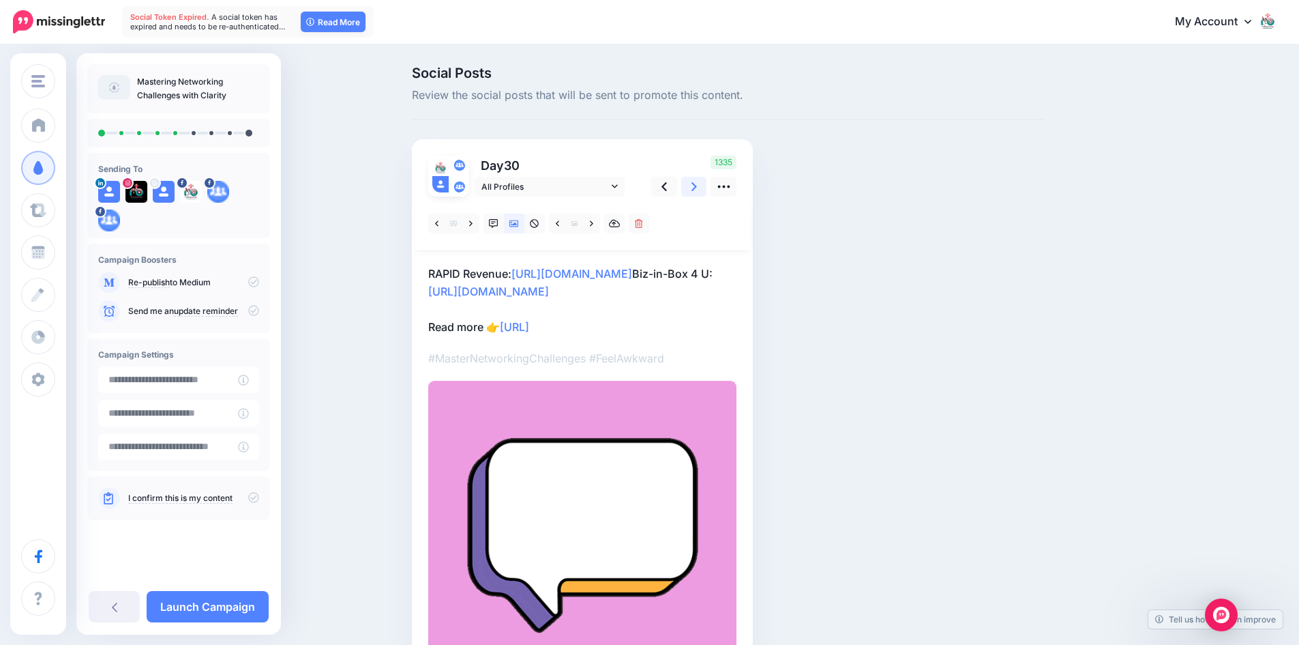
click at [694, 181] on link at bounding box center [694, 187] width 26 height 20
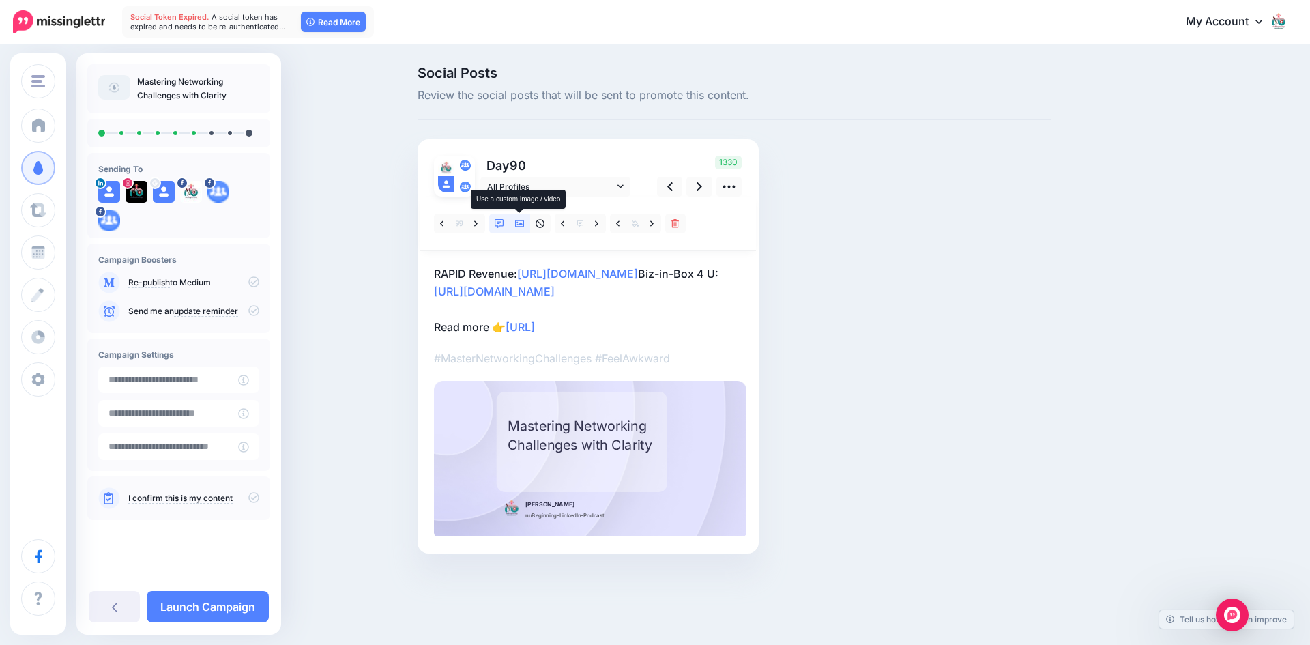
click at [520, 223] on icon at bounding box center [520, 223] width 10 height 7
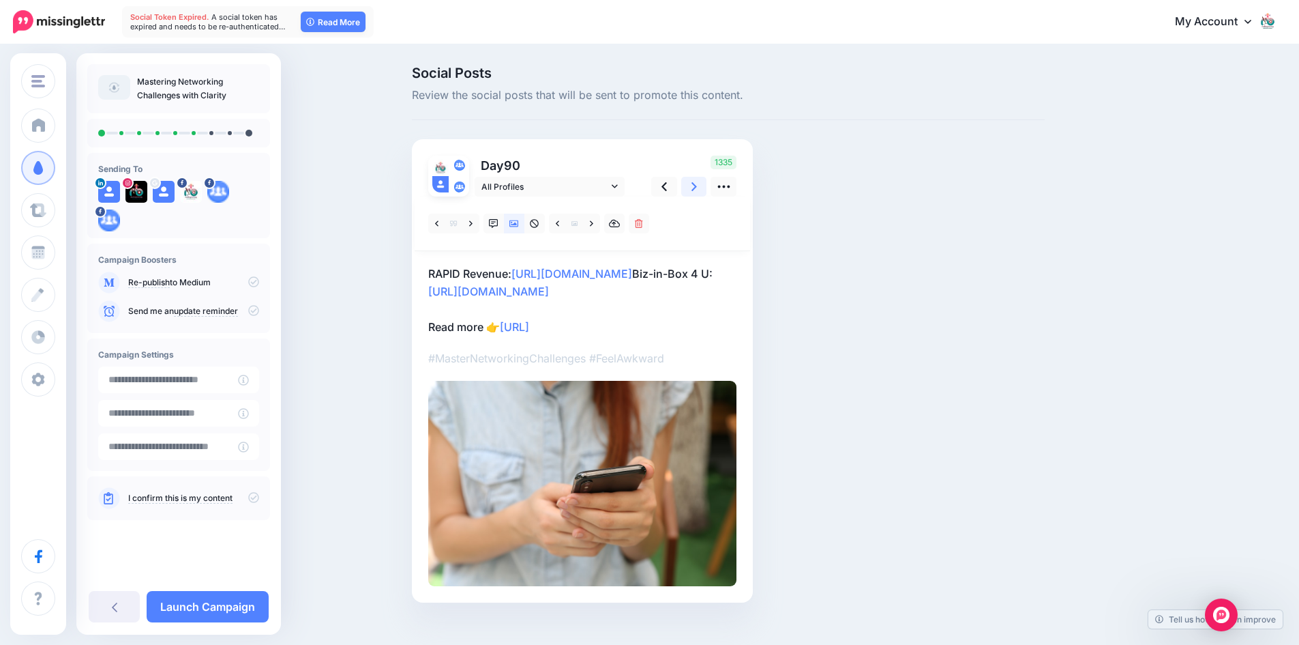
click at [697, 189] on icon at bounding box center [694, 186] width 5 height 9
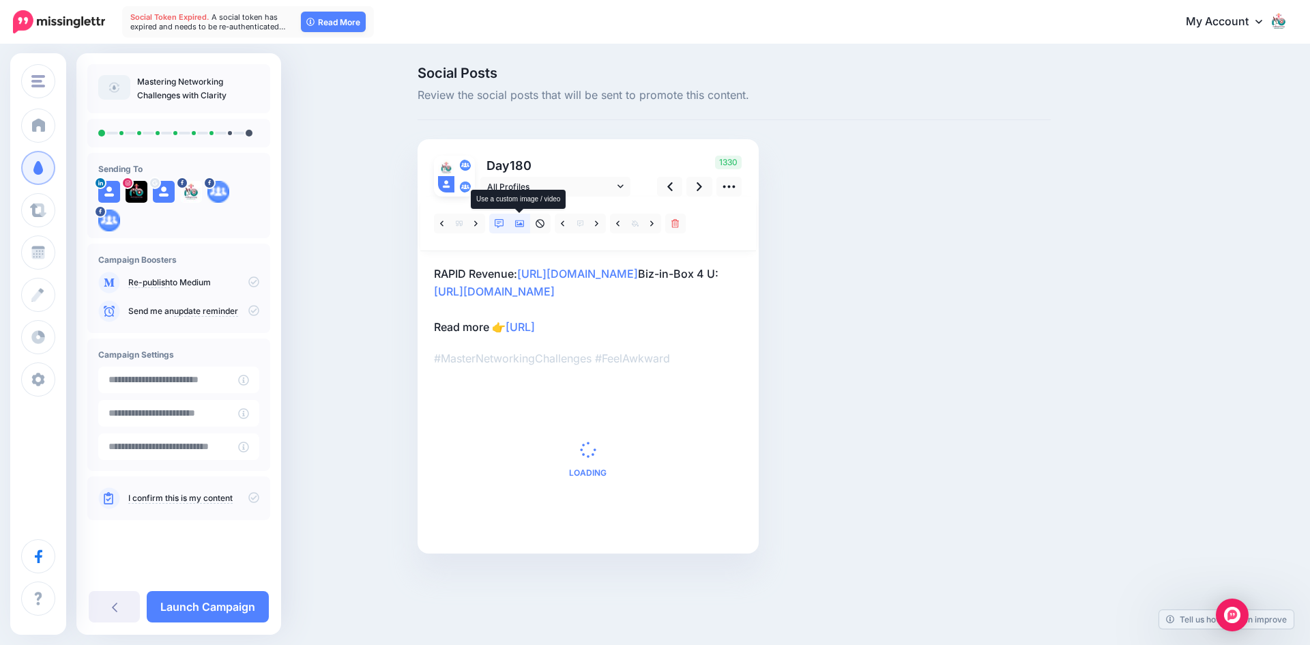
click at [519, 220] on icon at bounding box center [520, 223] width 10 height 7
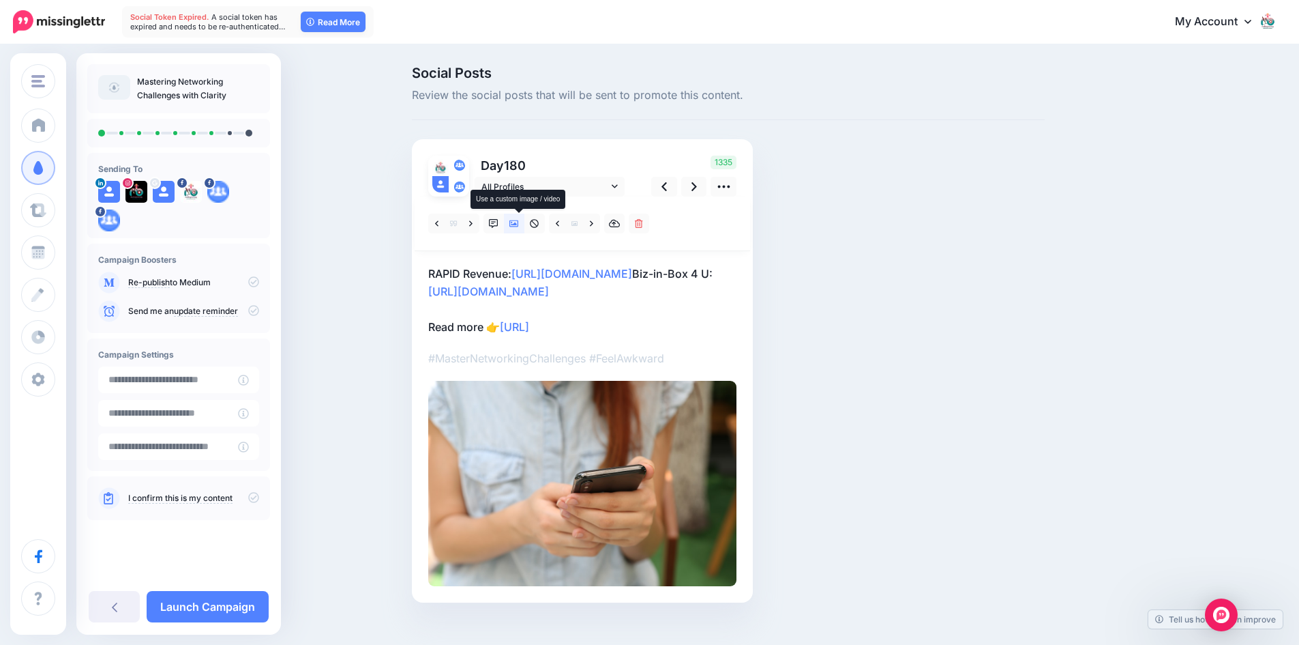
click at [519, 221] on icon at bounding box center [515, 224] width 10 height 10
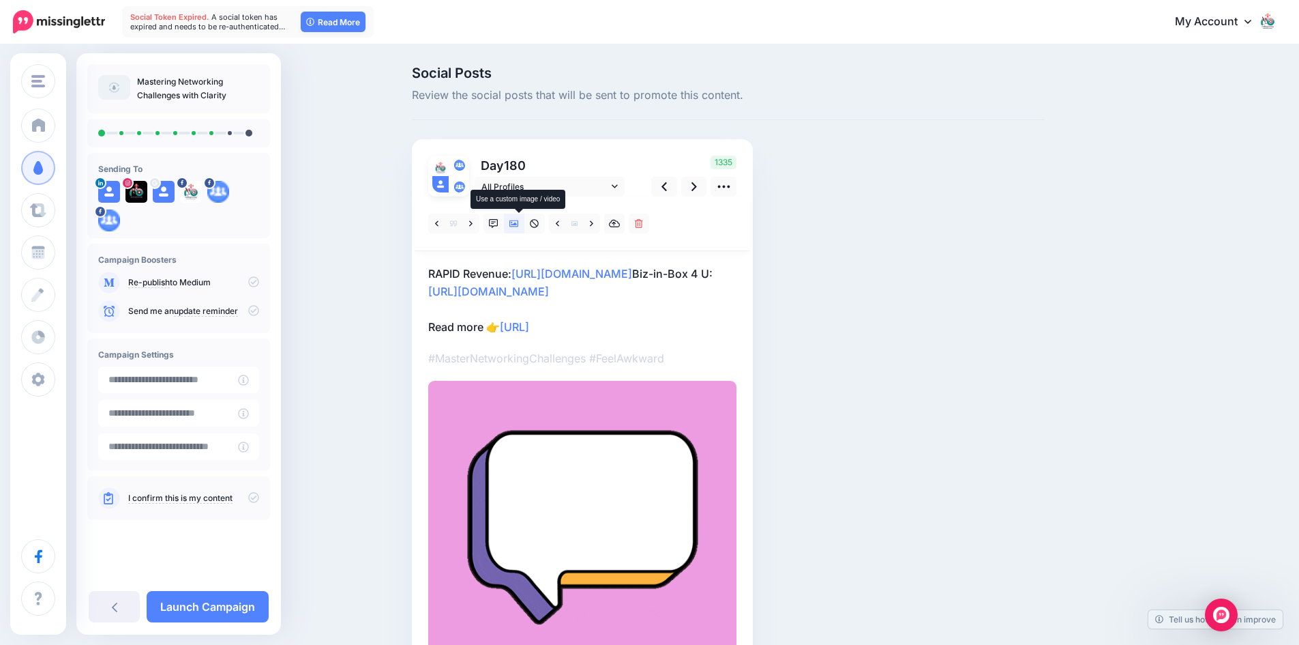
click at [519, 221] on icon at bounding box center [515, 224] width 10 height 10
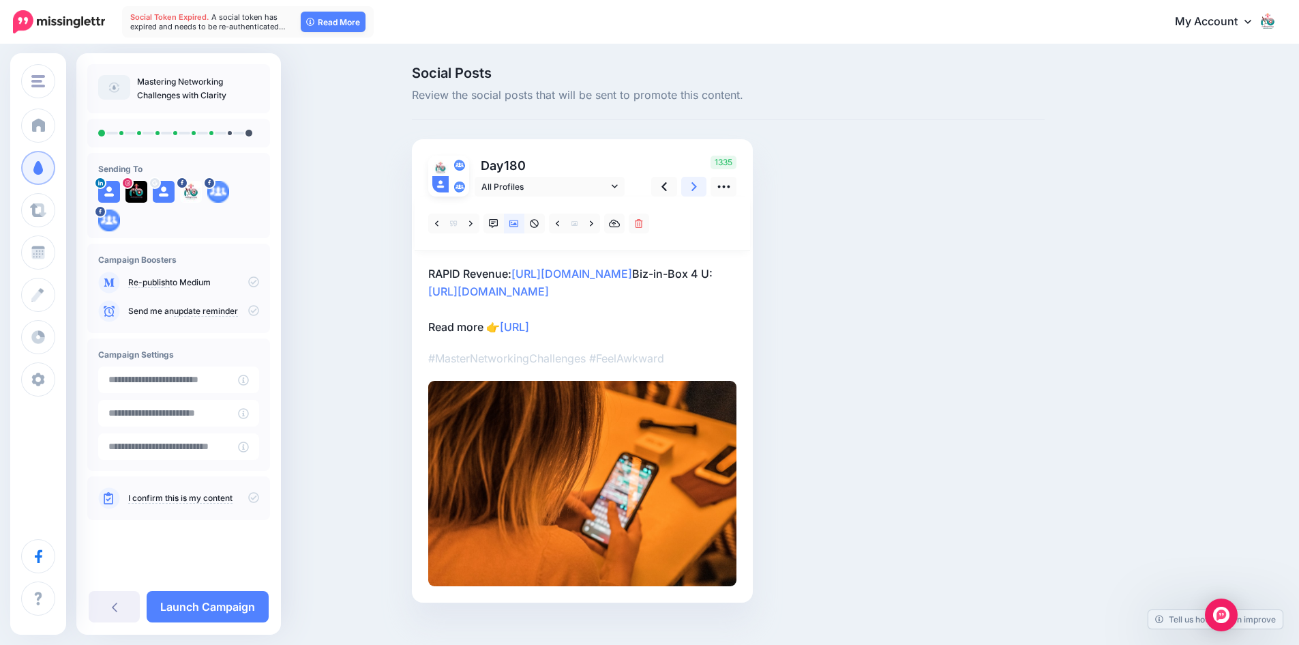
click at [696, 183] on icon at bounding box center [694, 186] width 5 height 14
click at [516, 220] on icon at bounding box center [515, 224] width 10 height 10
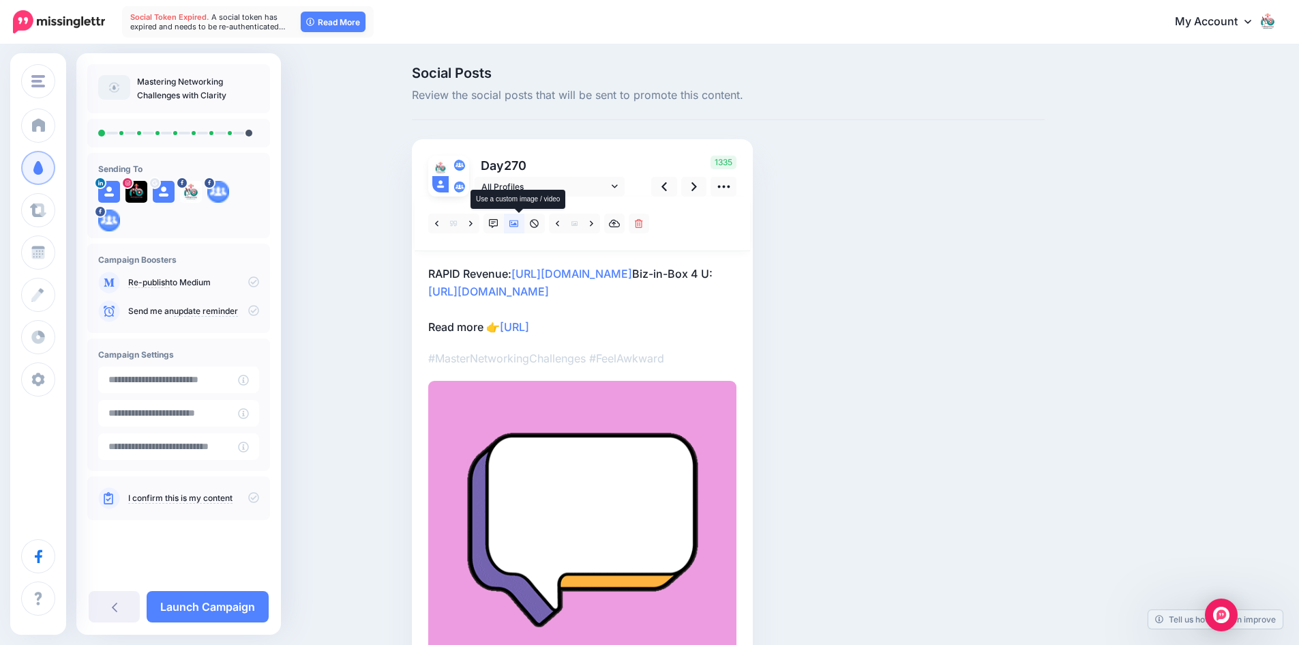
click at [516, 220] on icon at bounding box center [515, 224] width 10 height 10
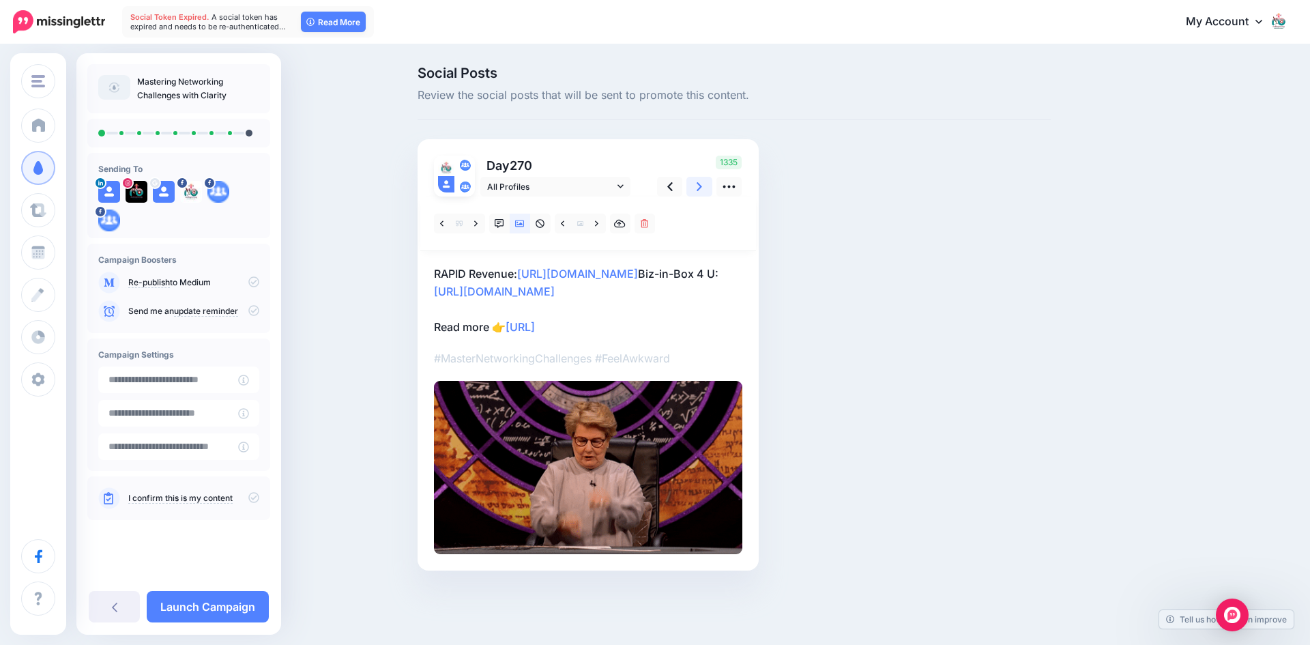
click at [697, 187] on icon at bounding box center [698, 186] width 5 height 14
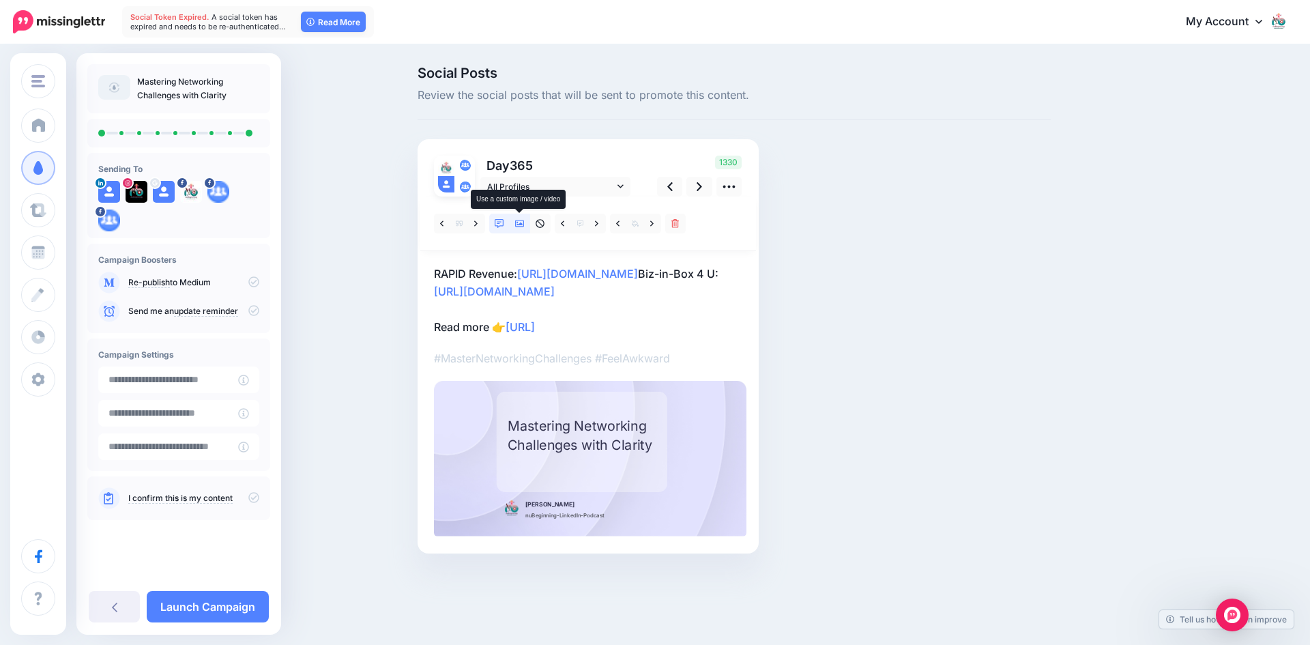
click at [518, 222] on icon at bounding box center [520, 223] width 10 height 7
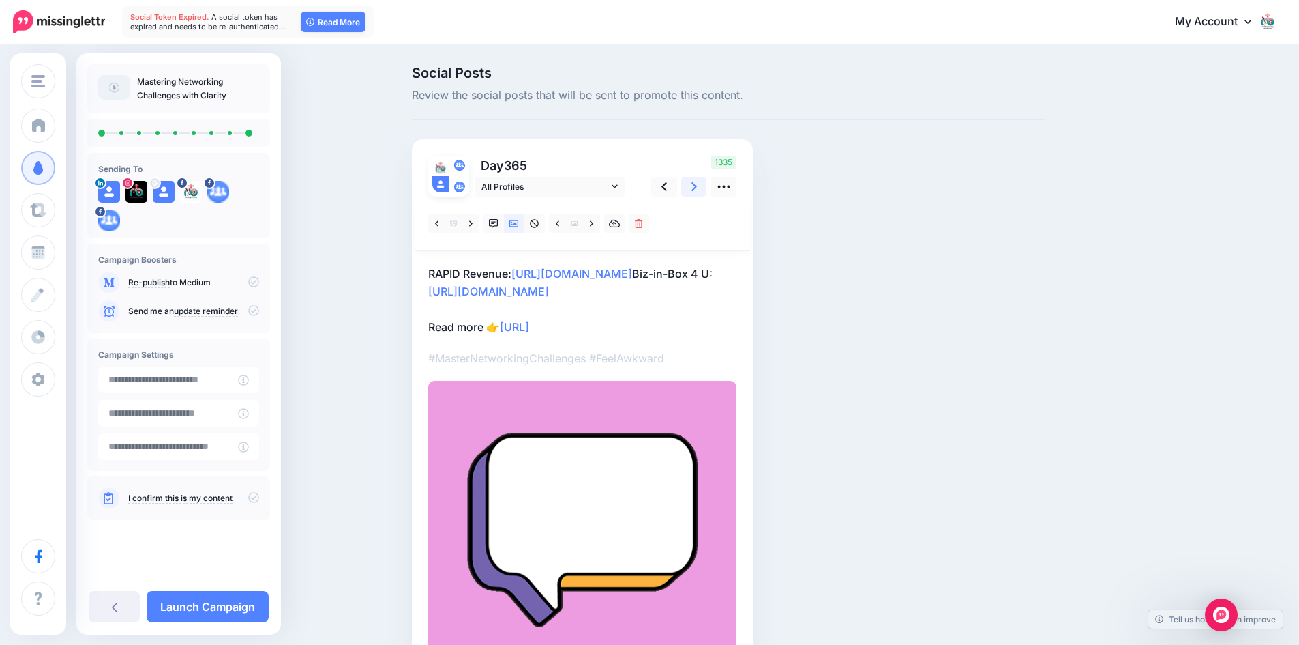
click at [697, 186] on icon at bounding box center [694, 186] width 5 height 14
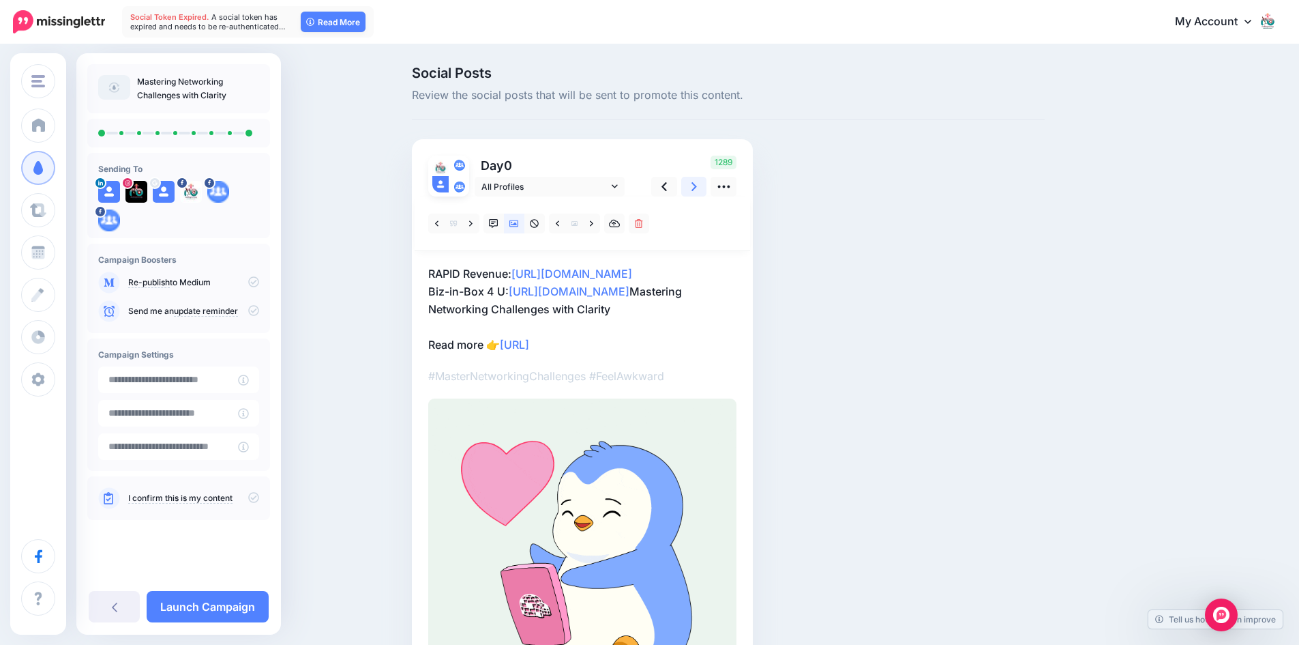
click at [697, 186] on icon at bounding box center [694, 186] width 5 height 14
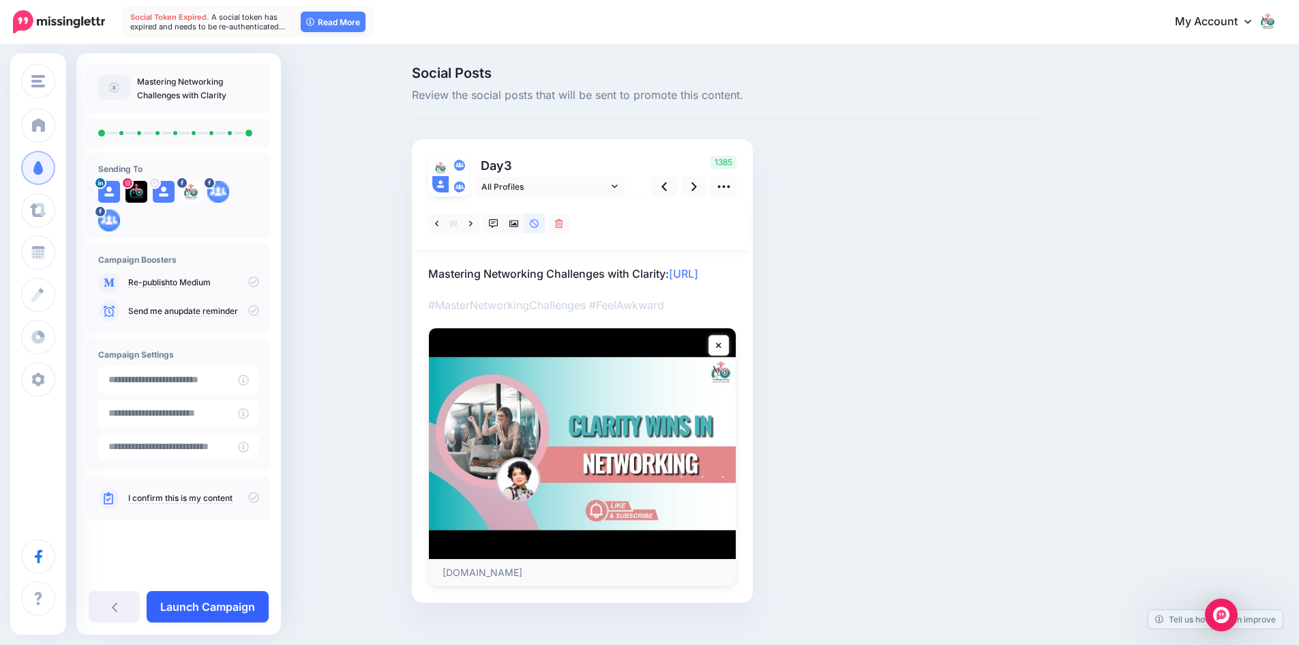
click at [207, 605] on link "Launch Campaign" at bounding box center [208, 606] width 122 height 31
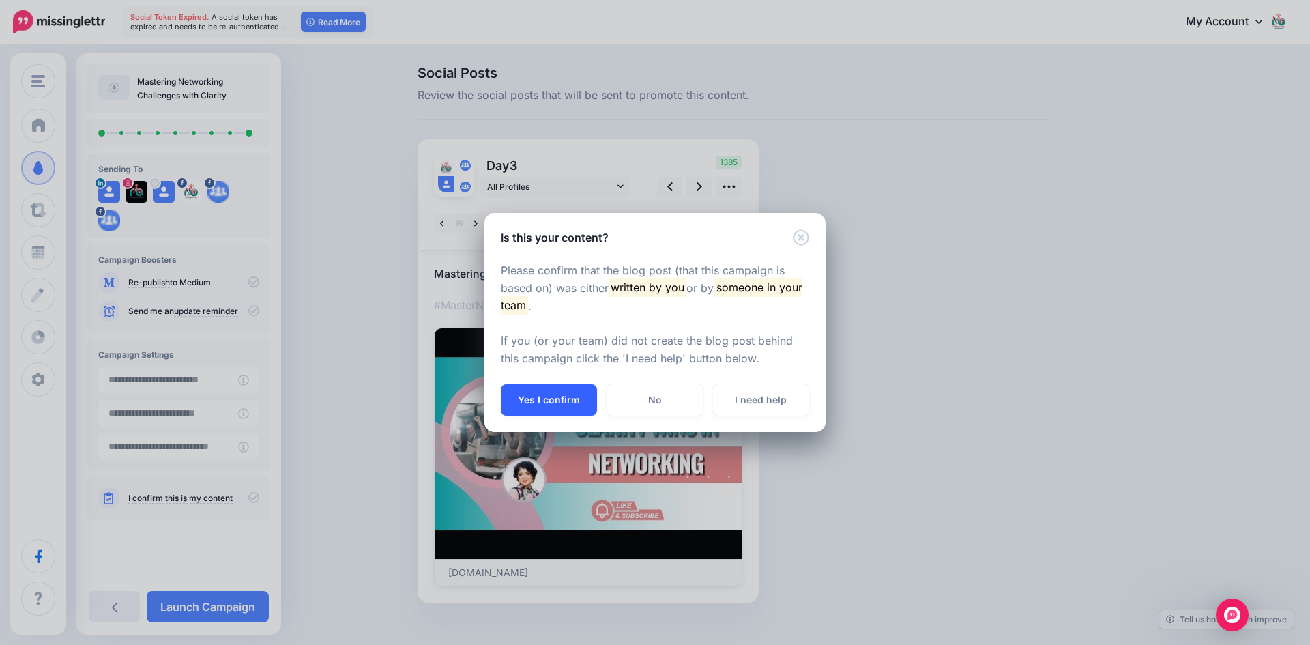
click at [549, 397] on button "Yes I confirm" at bounding box center [549, 399] width 96 height 31
